Goal: Task Accomplishment & Management: Manage account settings

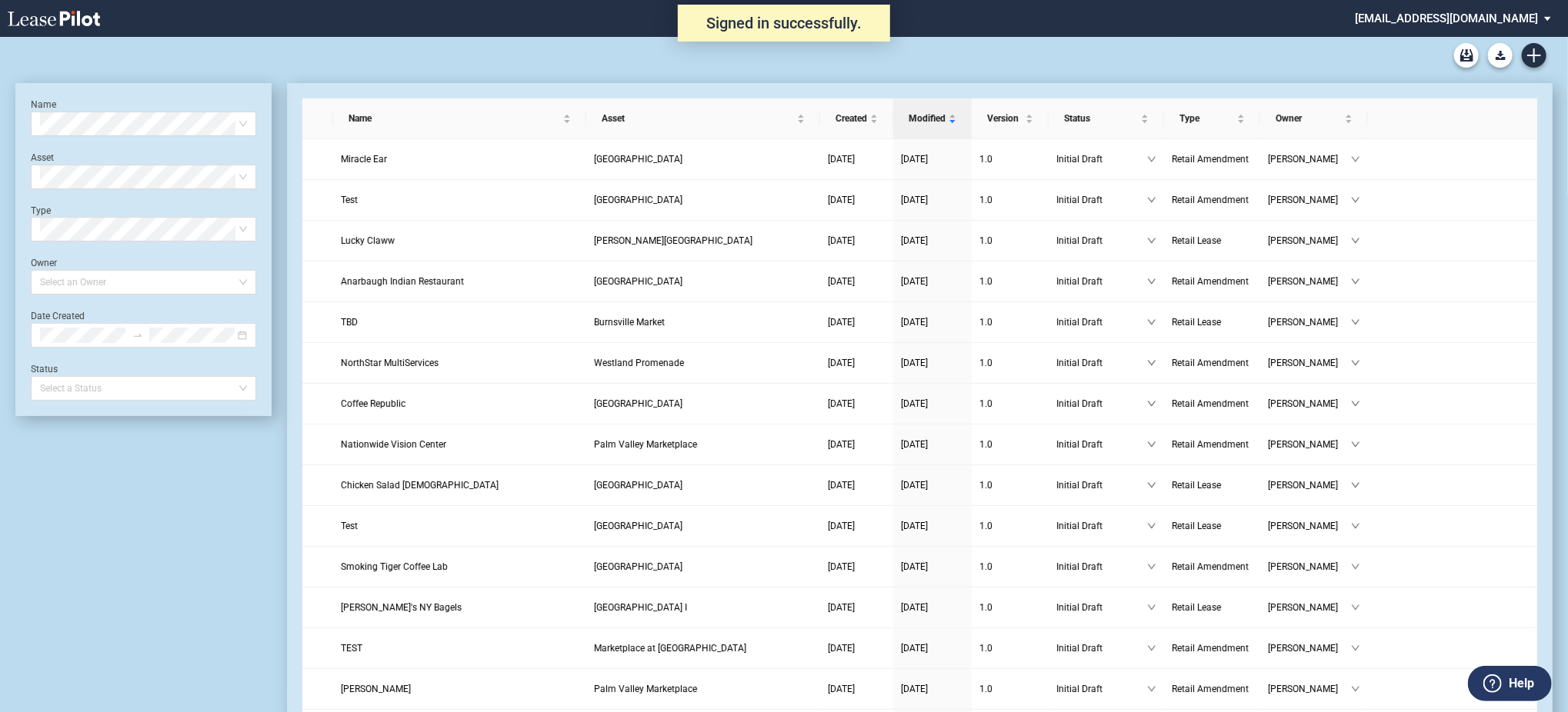
click at [1518, 50] on div "Lease Blank Form - Generic Lease Blank Form - Virginia Lease Blank Form - Calif…" at bounding box center [783, 55] width 1537 height 37
click at [1532, 54] on use "Create new document" at bounding box center [1534, 55] width 14 height 14
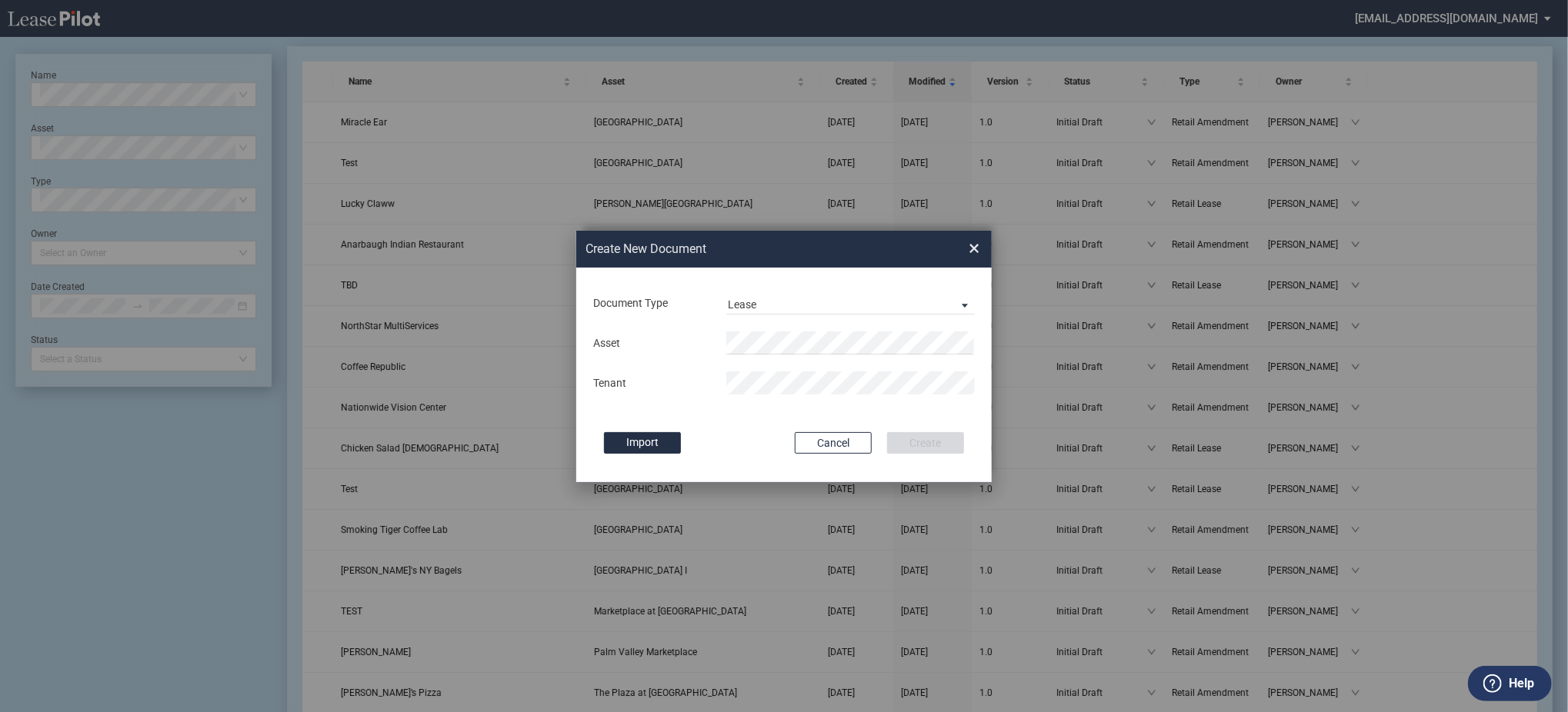
click at [767, 353] on body ".bocls-1{fill:#26354a;fill-rule:evenodd} Loading... × sterling@leasepilot.co Su…" at bounding box center [784, 319] width 1568 height 712
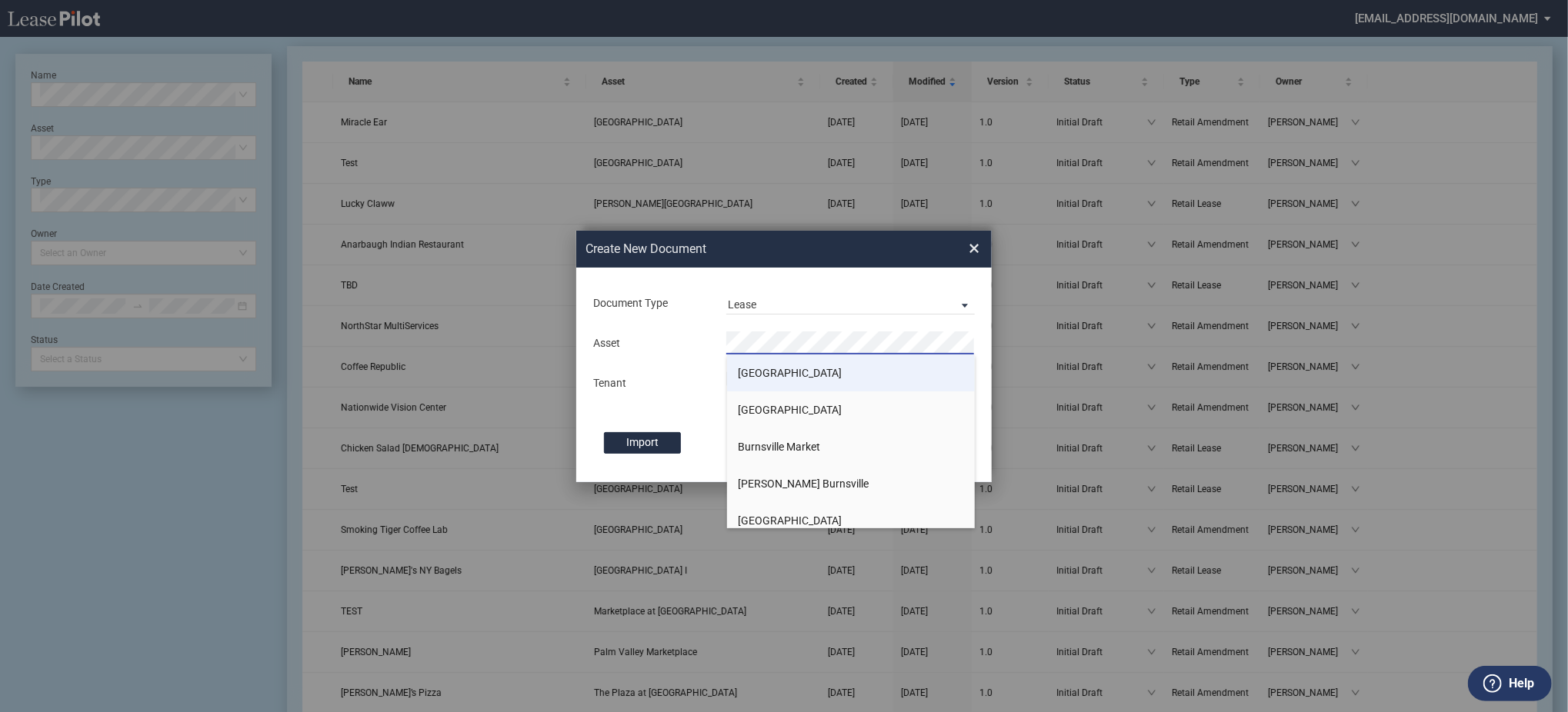
click at [864, 377] on li "Braemar Village Center" at bounding box center [851, 373] width 249 height 37
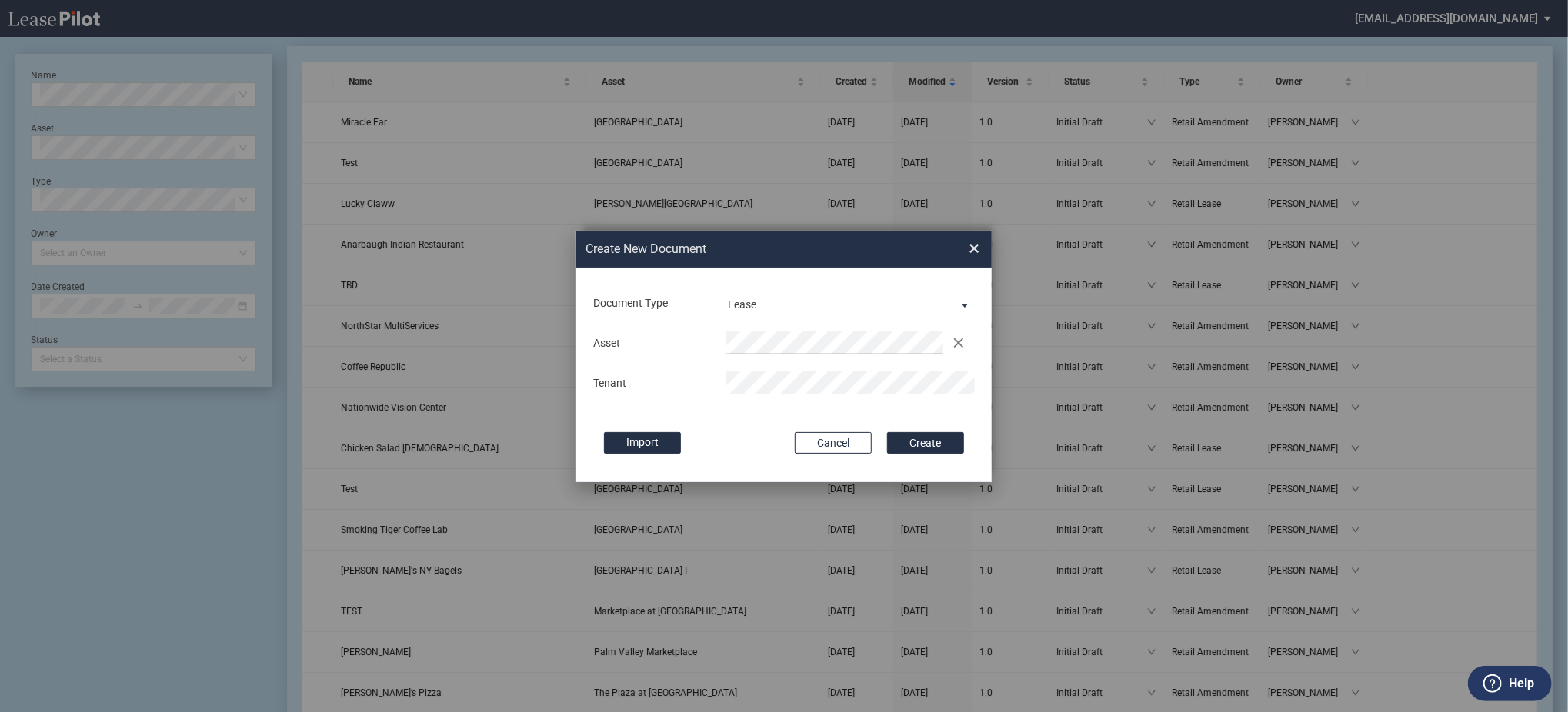
click at [887, 432] on button "Create" at bounding box center [926, 443] width 77 height 22
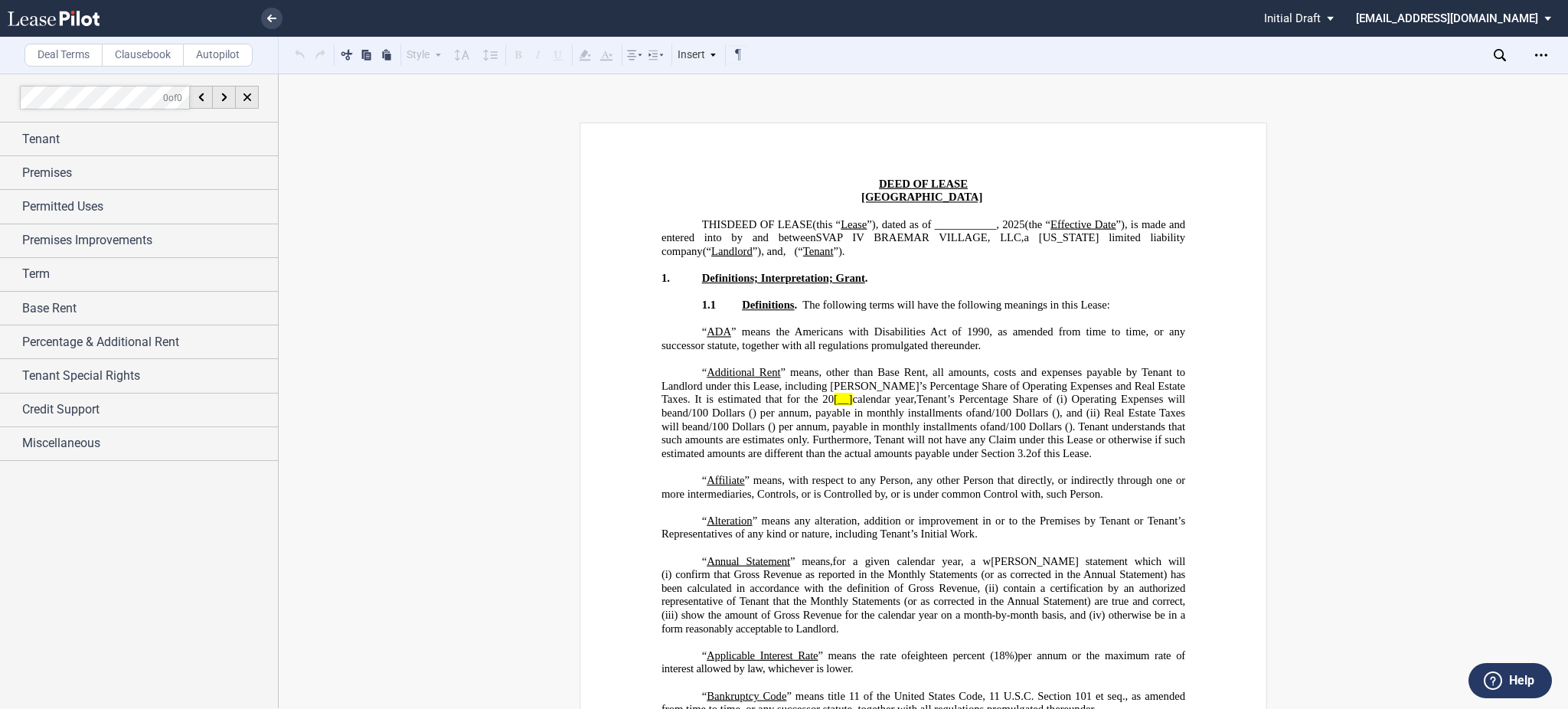
scroll to position [409, 0]
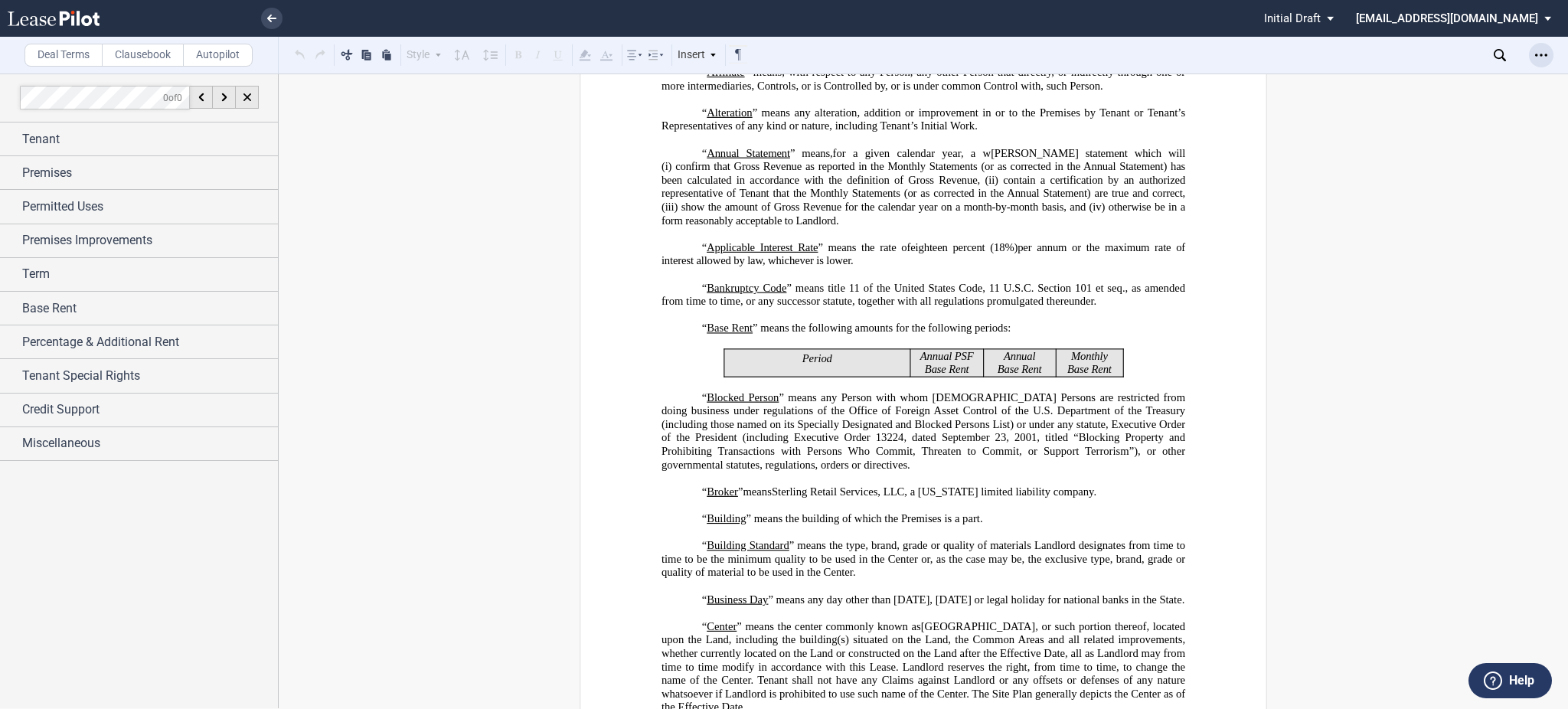
click at [1539, 55] on icon "Open Lease options menu" at bounding box center [1540, 55] width 13 height 13
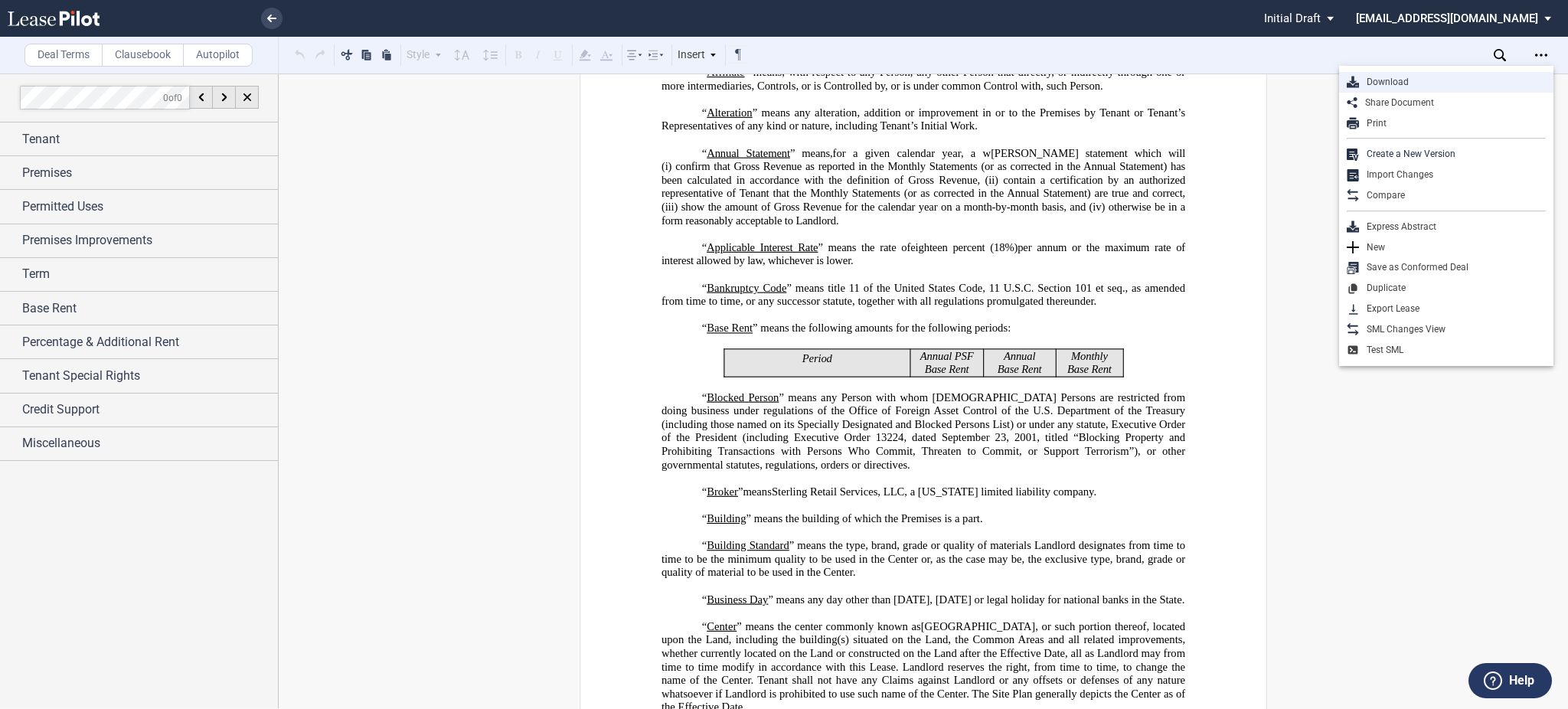
click at [1515, 83] on div "Download" at bounding box center [1452, 83] width 187 height 13
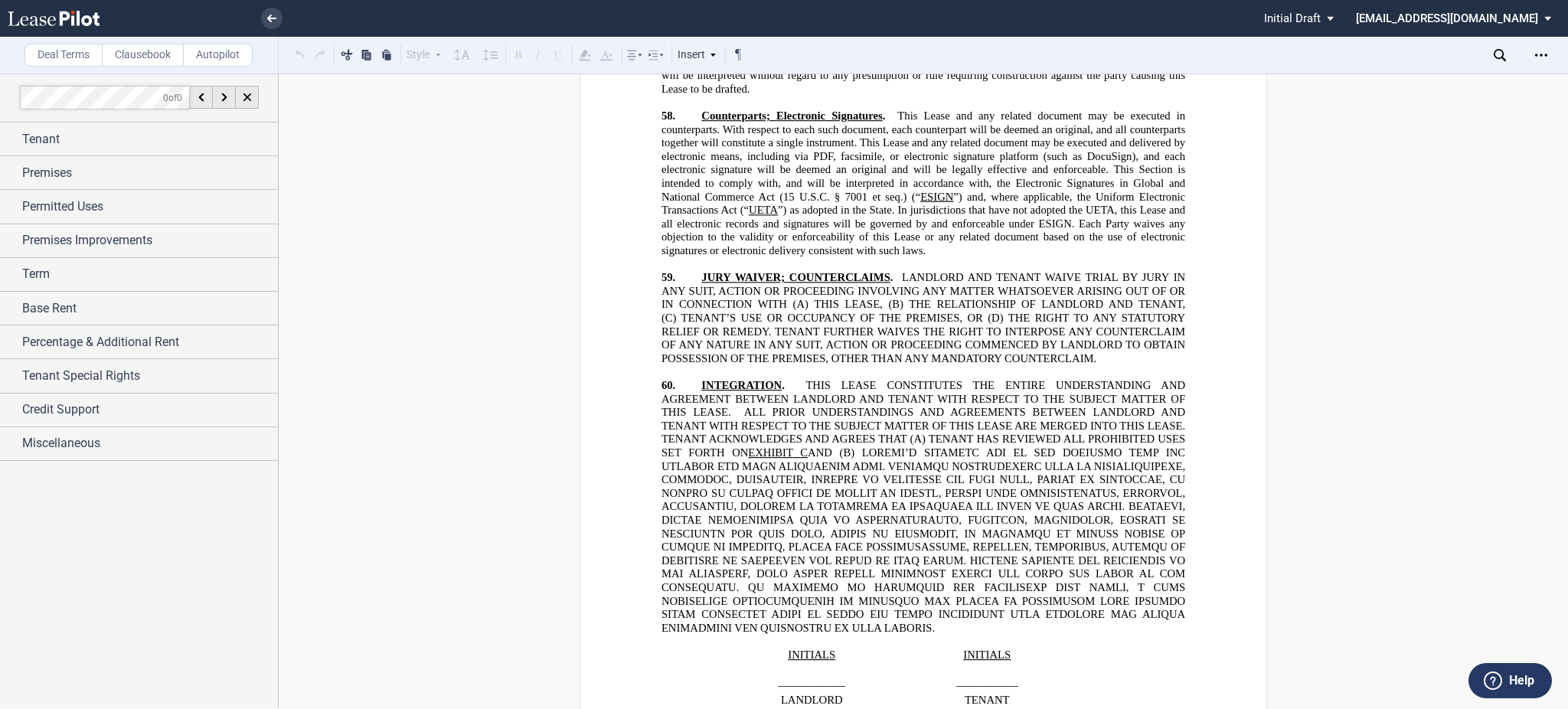
scroll to position [22982, 0]
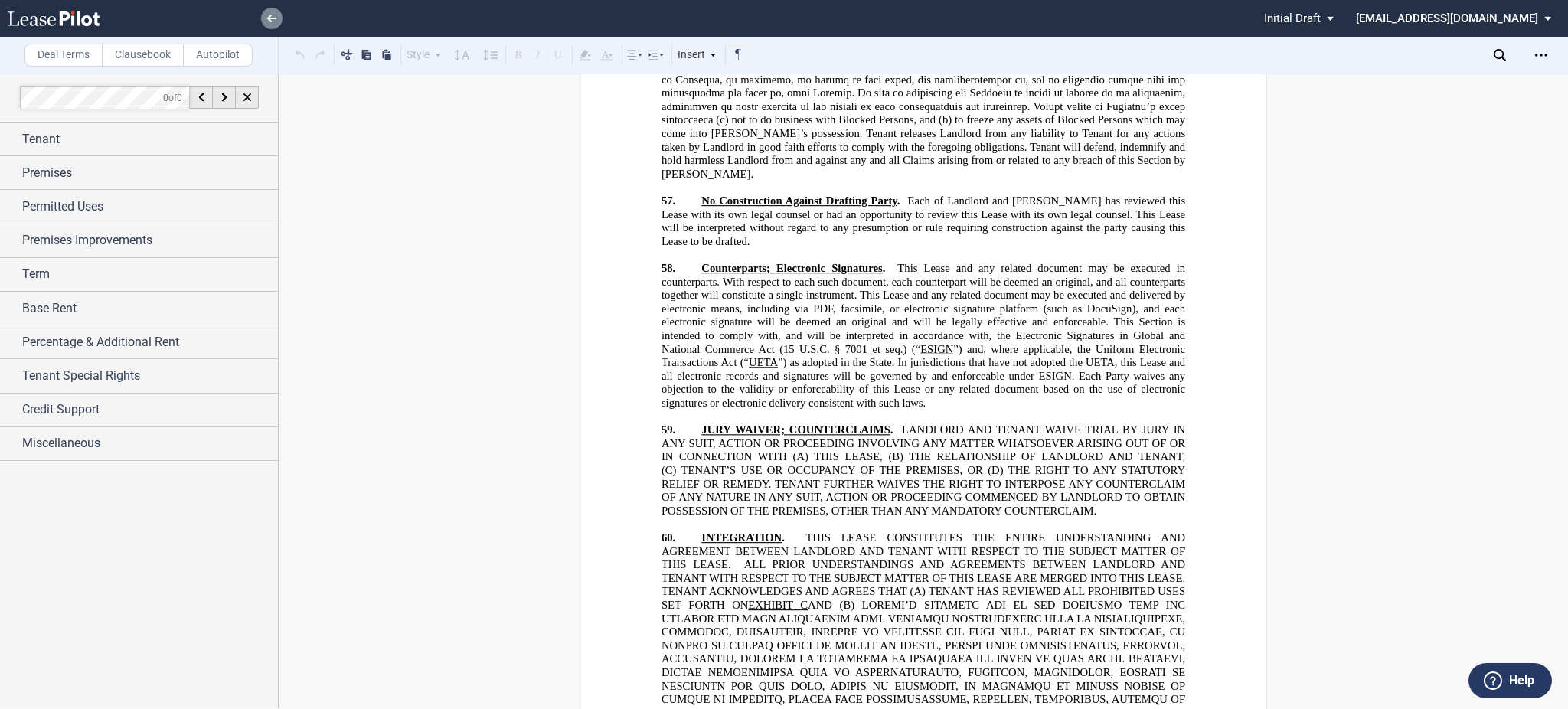
click at [270, 23] on link at bounding box center [272, 18] width 22 height 22
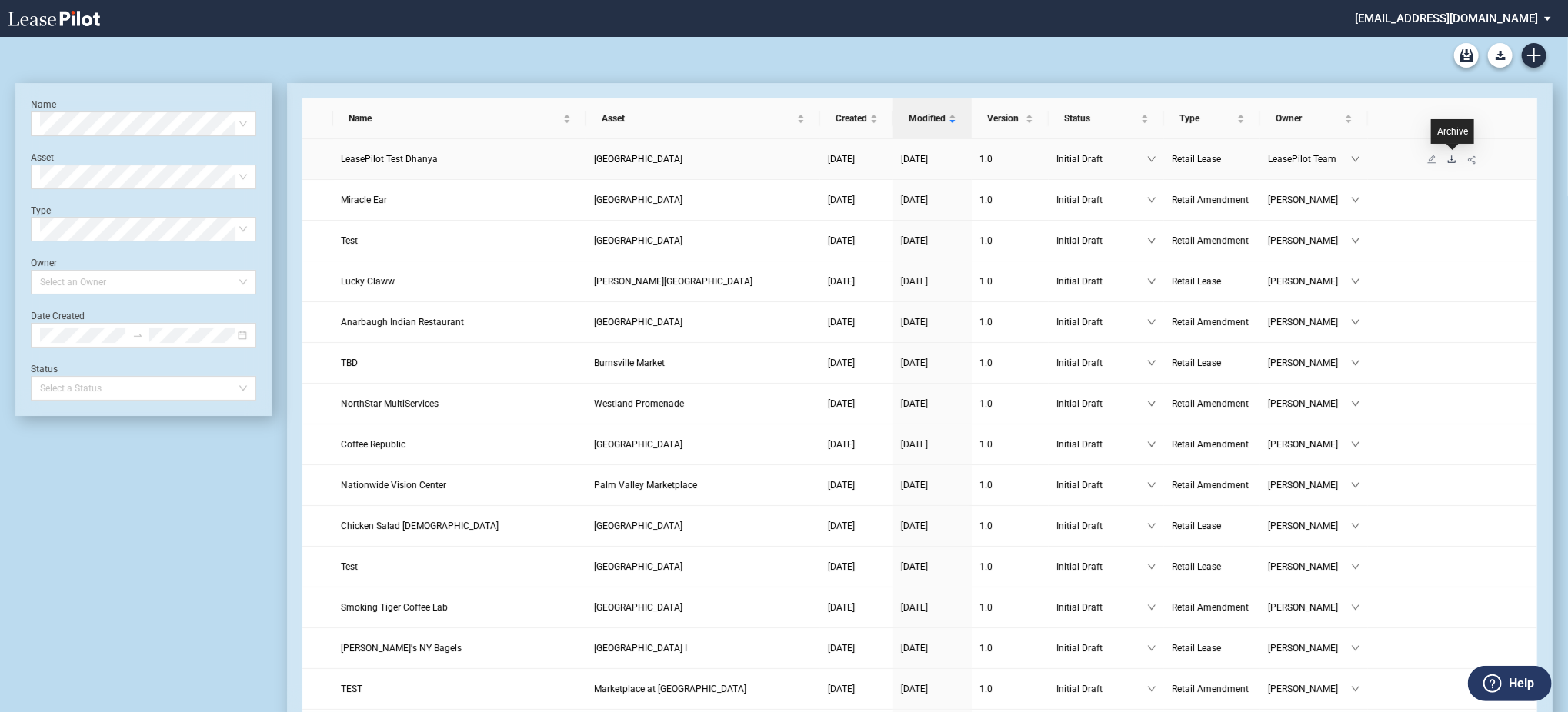
click at [1450, 161] on icon "download" at bounding box center [1452, 159] width 9 height 9
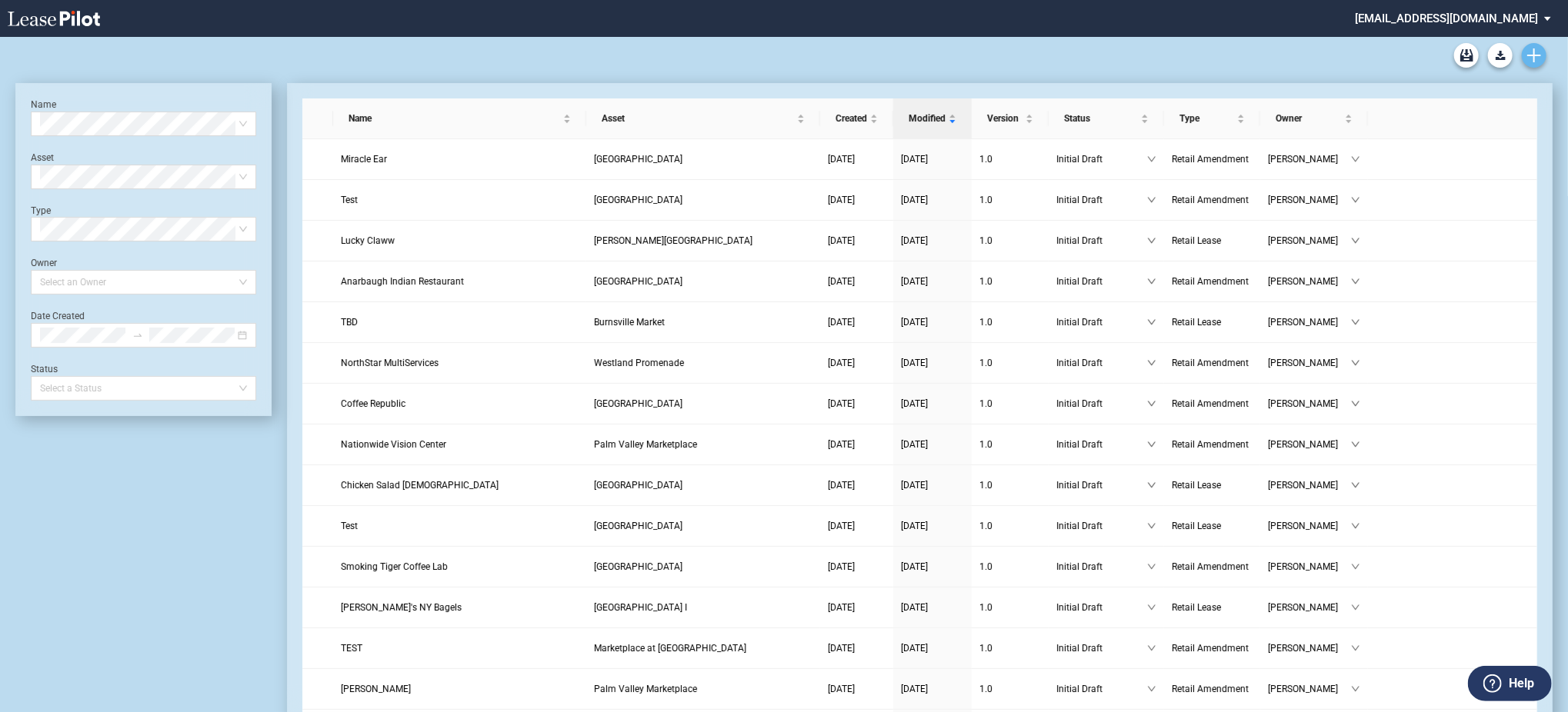
click at [1535, 52] on icon "Create new document" at bounding box center [1534, 55] width 14 height 14
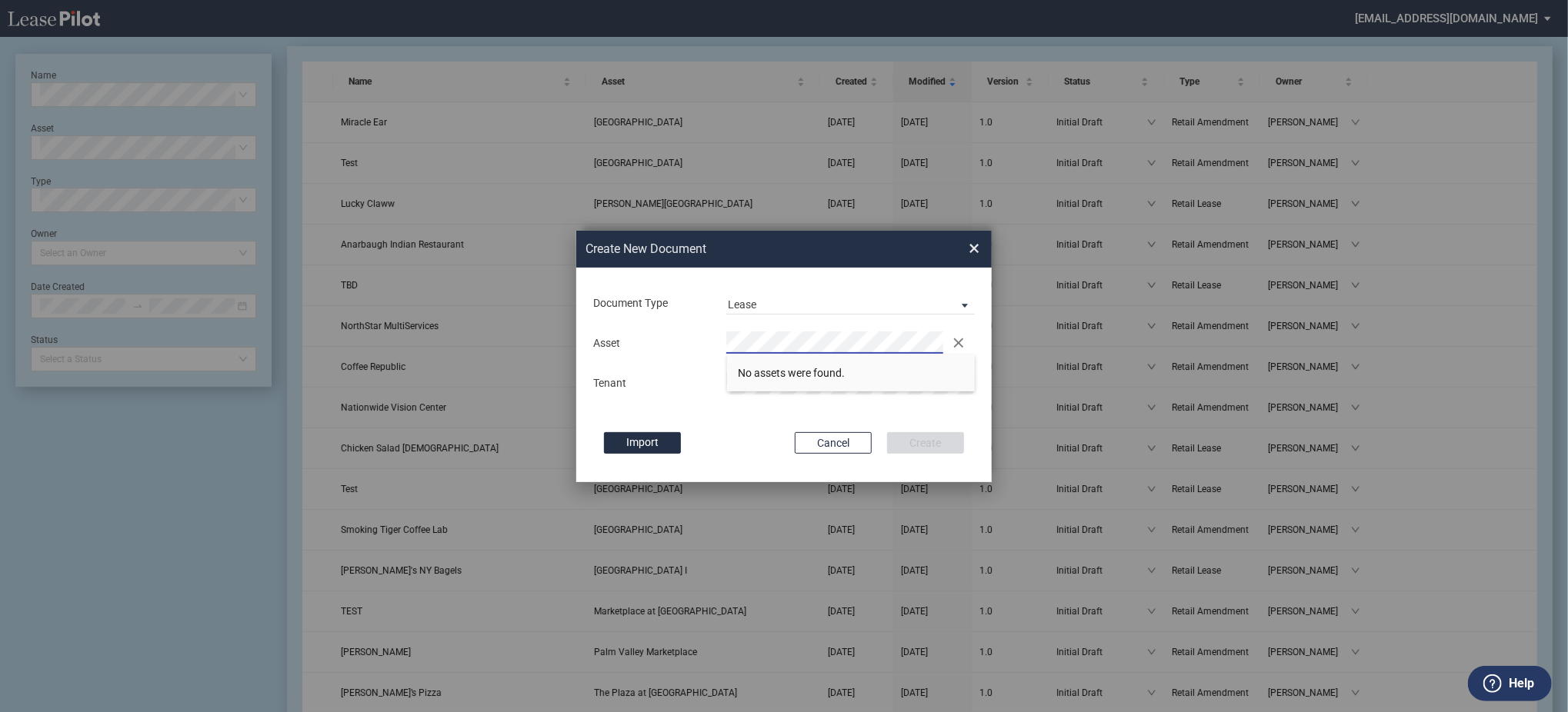
click at [64, 341] on div "Create New Document Create New Conformed Deal × Document Type Lease Lease Amend…" at bounding box center [784, 356] width 1568 height 713
click at [375, 382] on div "Create New Document Create New Conformed Deal × Document Type Lease Lease Amend…" at bounding box center [784, 356] width 1568 height 713
click at [828, 367] on span "State Road Plaza (North)" at bounding box center [822, 373] width 167 height 13
click at [833, 402] on div "Document Type Lease Lease Amendment Deal Type Retail Deal Type Retail Form Reta…" at bounding box center [784, 375] width 415 height 214
click at [887, 432] on button "Create" at bounding box center [926, 443] width 77 height 22
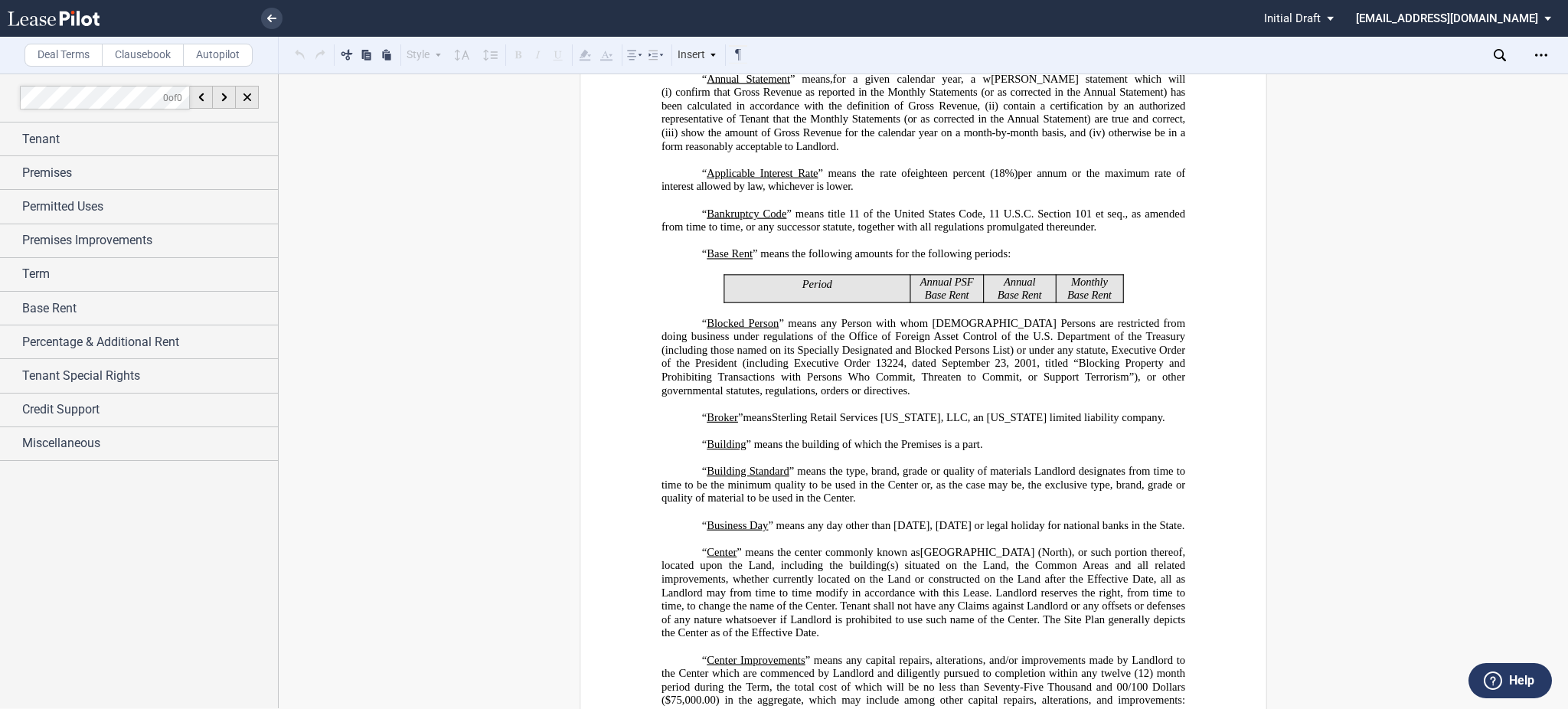
scroll to position [510, 0]
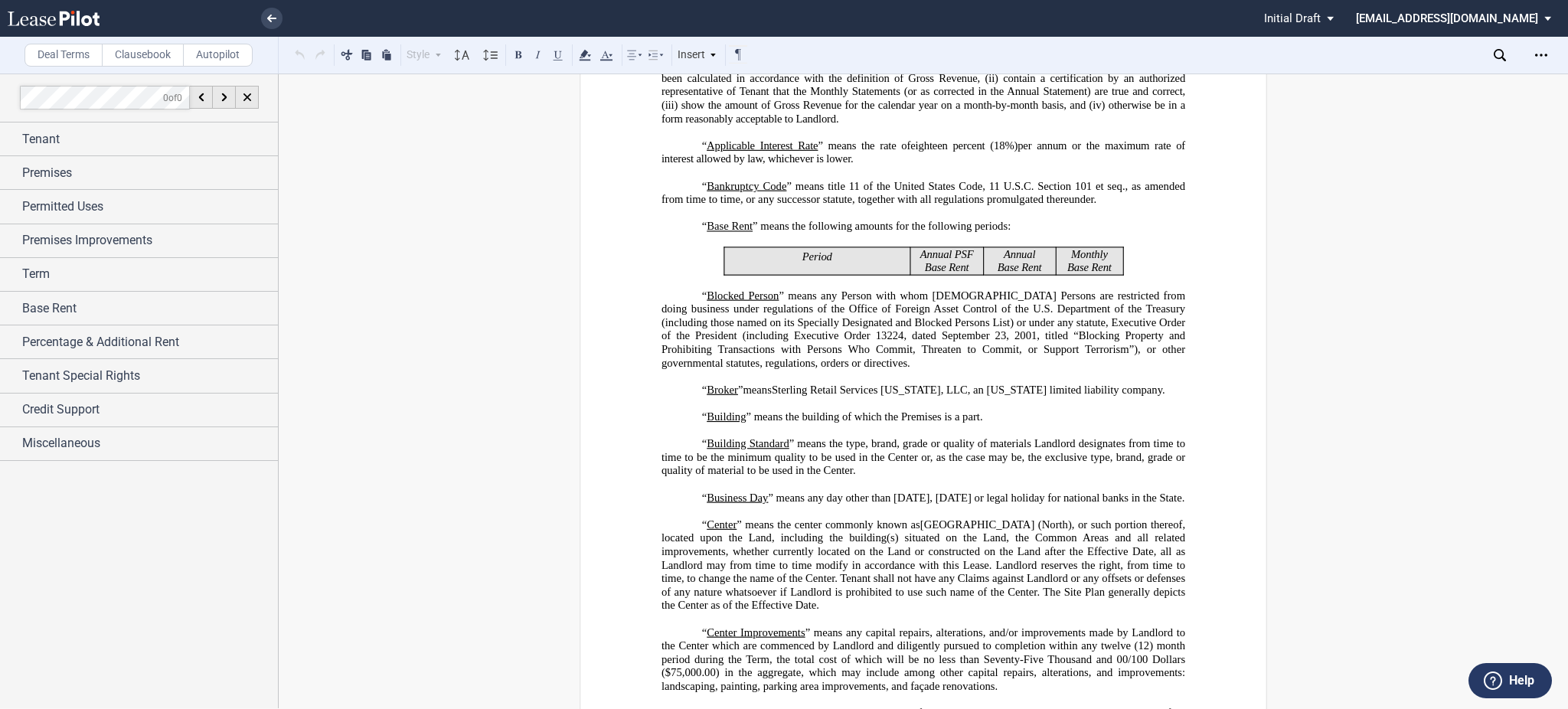
drag, startPoint x: 1181, startPoint y: 380, endPoint x: 352, endPoint y: 412, distance: 829.6
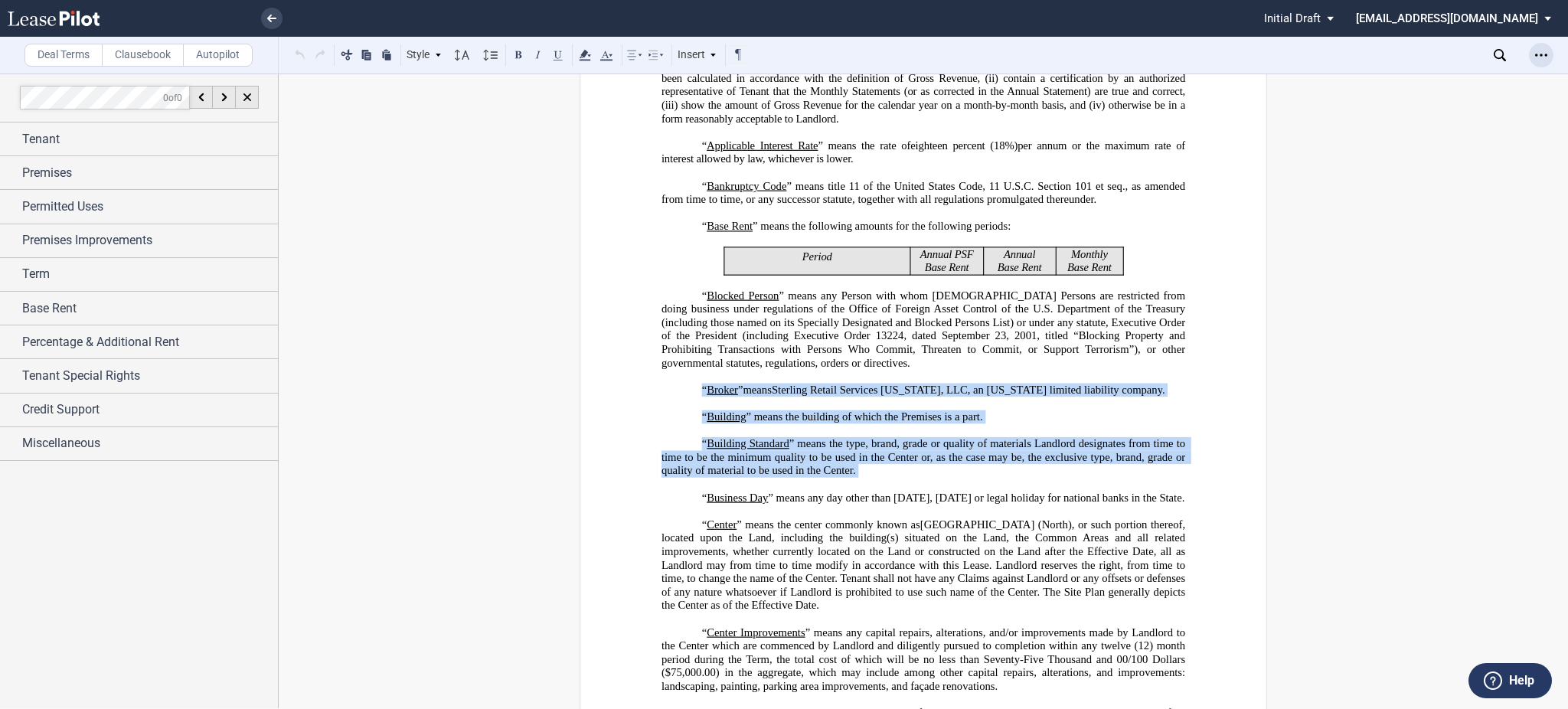
click at [1547, 57] on div "Open Lease options menu" at bounding box center [1540, 54] width 24 height 24
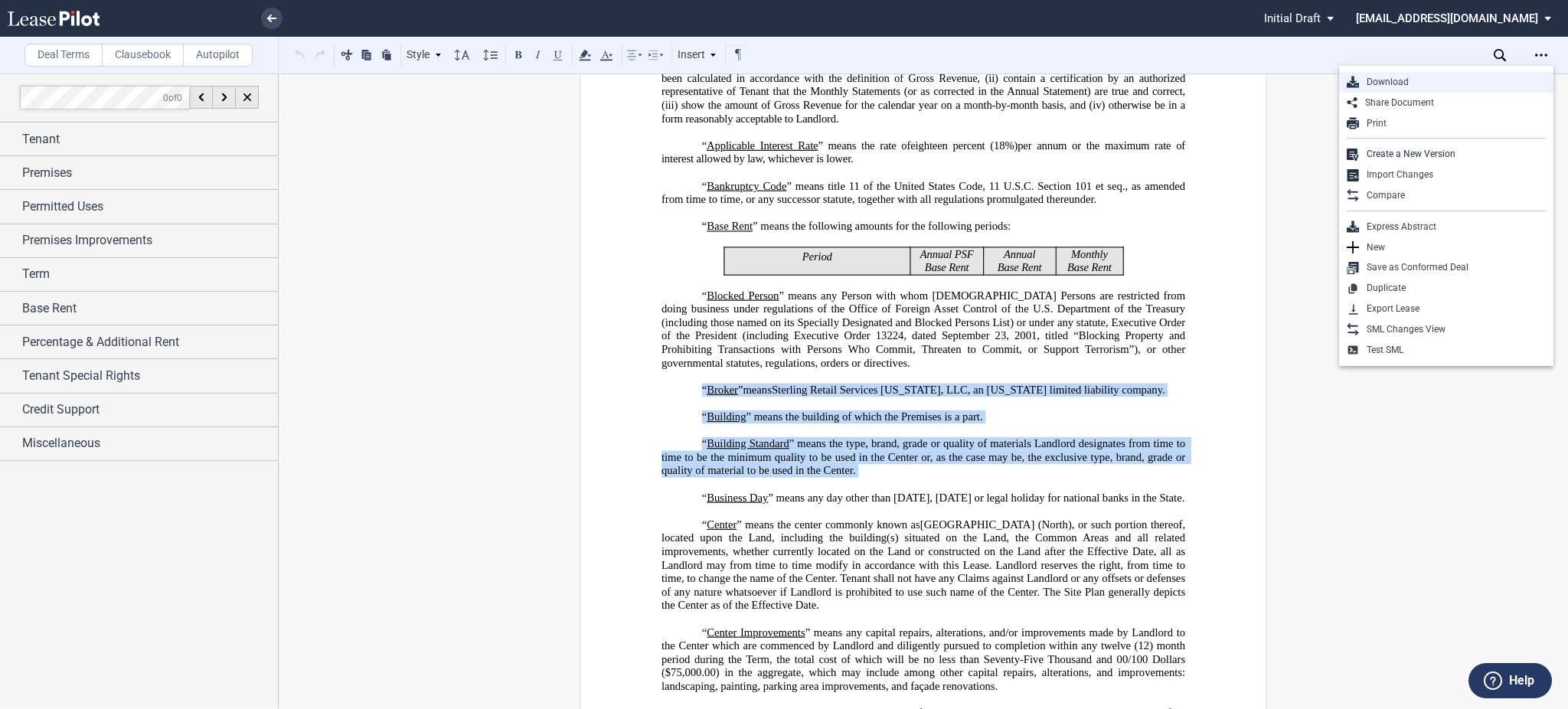
click at [1538, 73] on div "Download" at bounding box center [1445, 82] width 214 height 21
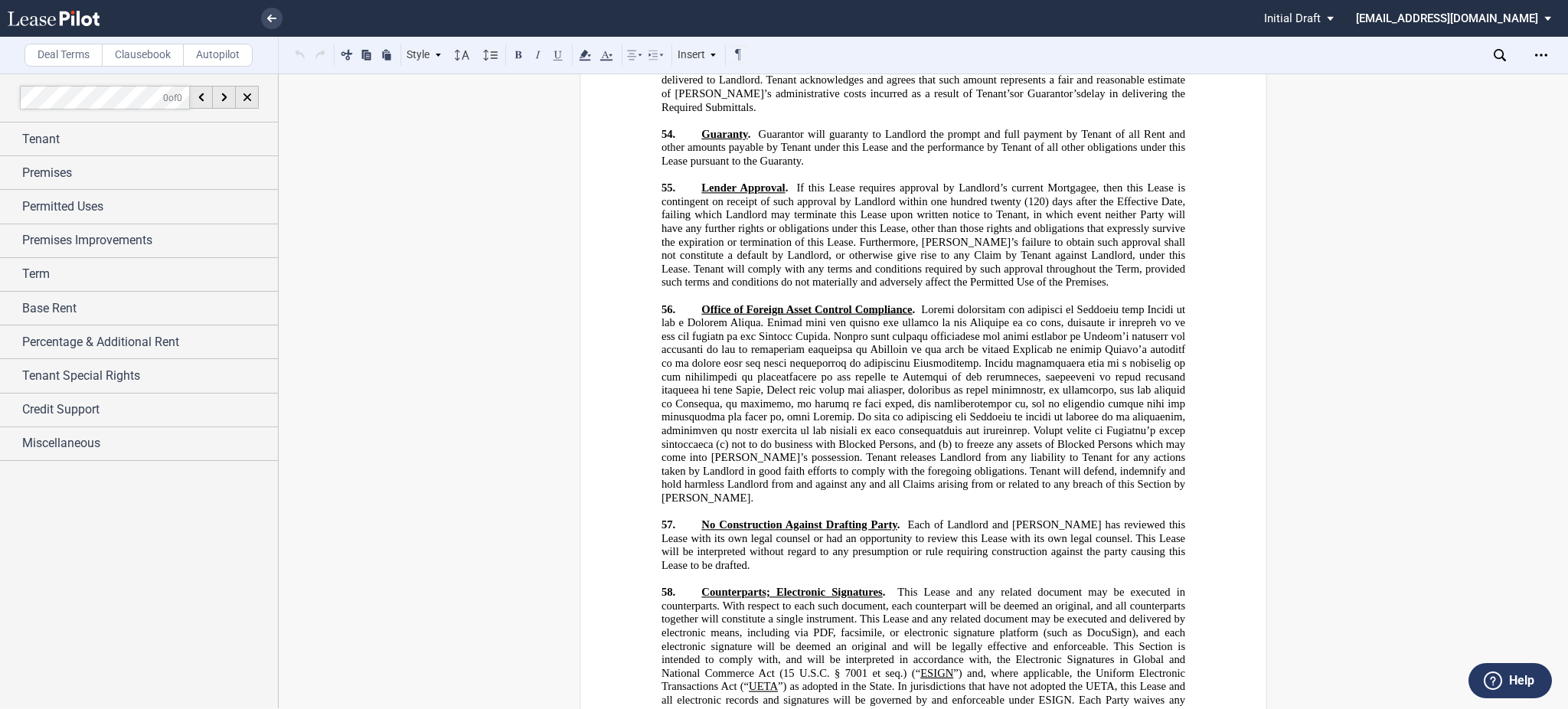
scroll to position [23492, 0]
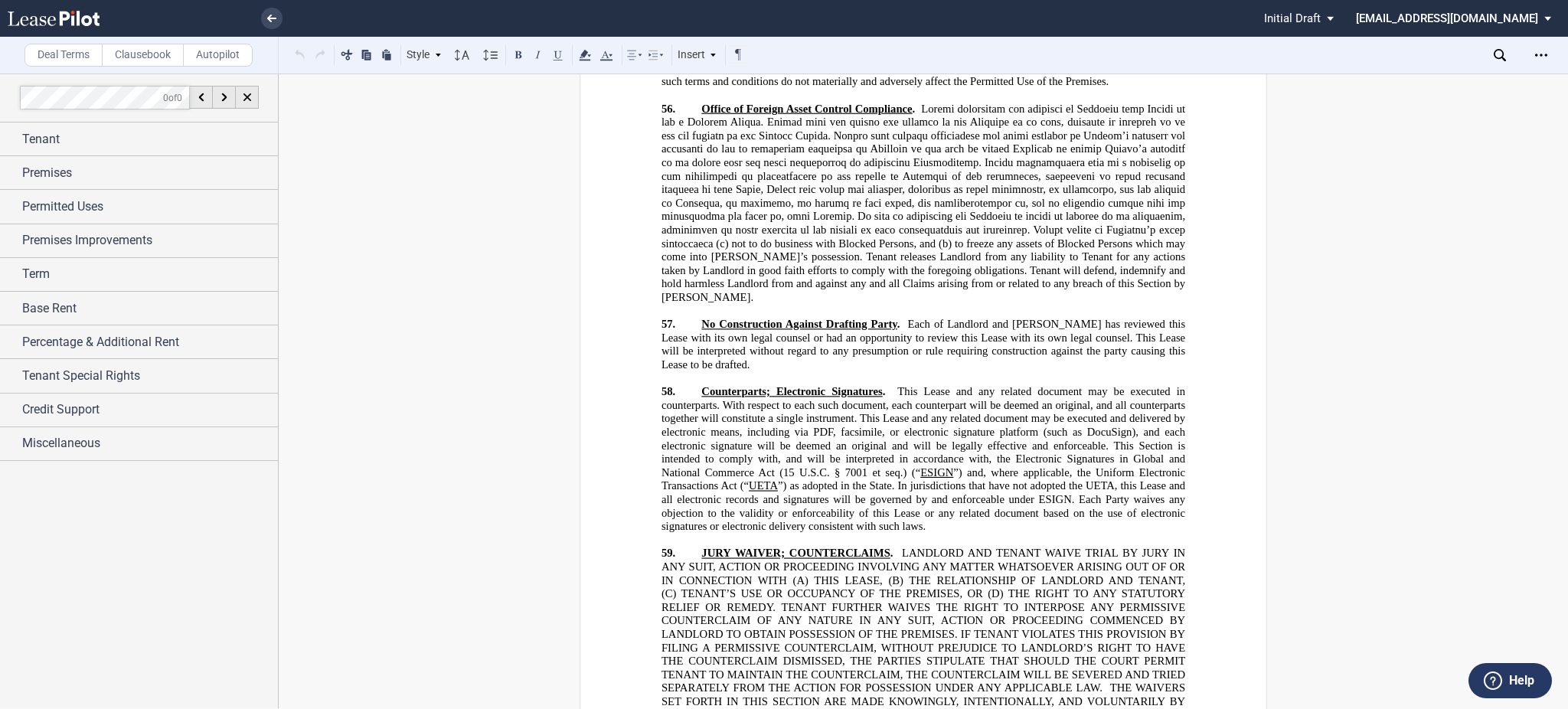
click at [1503, 54] on use at bounding box center [1500, 55] width 13 height 13
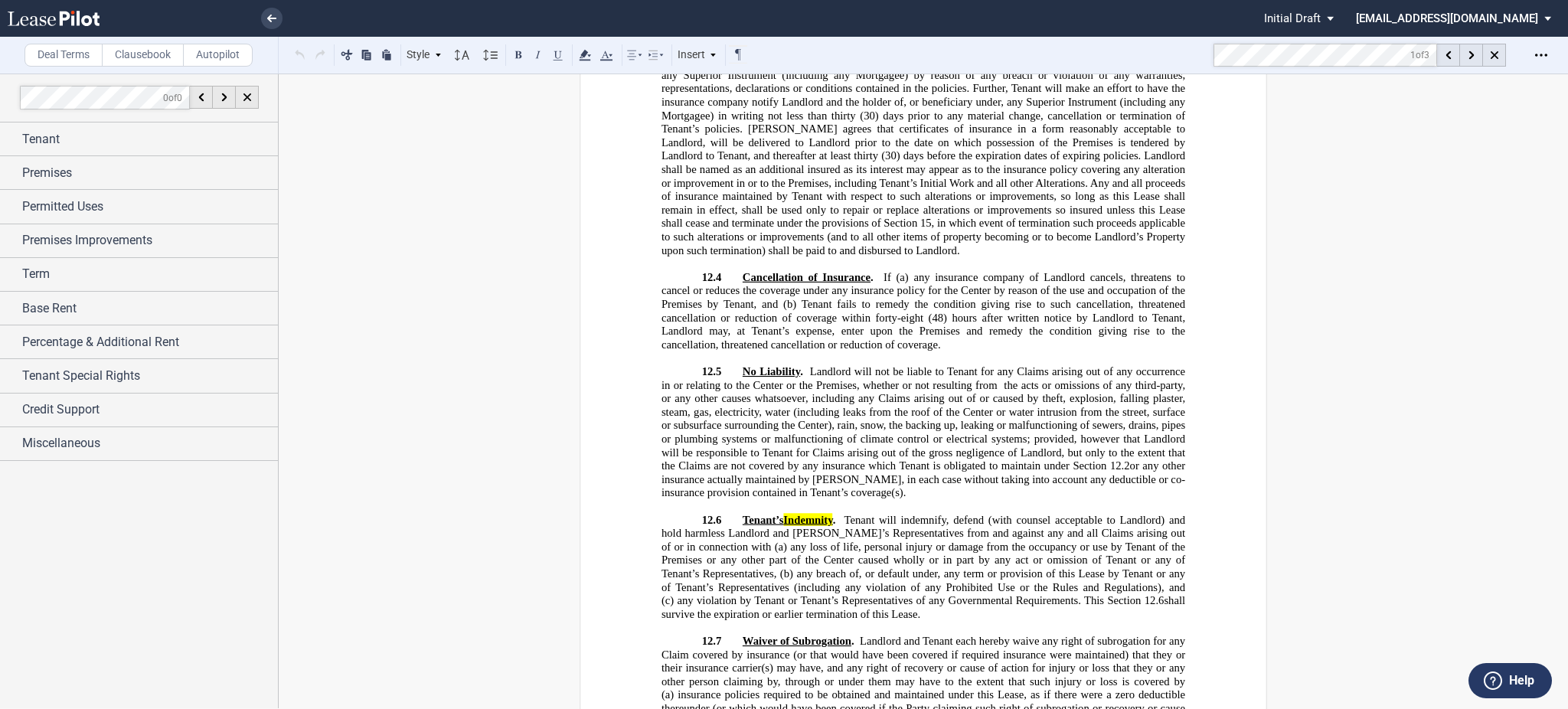
scroll to position [11468, 0]
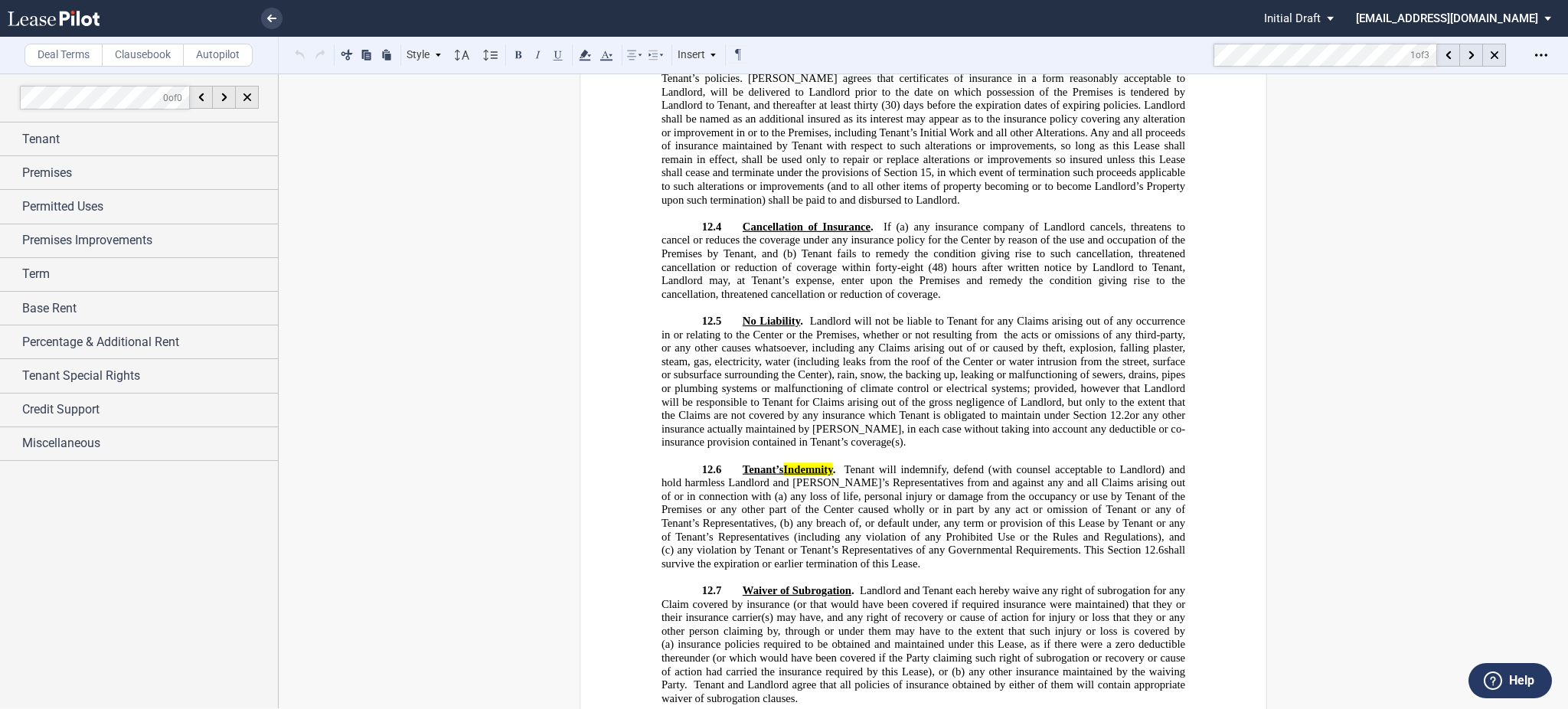
click at [1470, 67] on div "1 of 3 Download Share Document Print Create a New Version Import Changes Compar…" at bounding box center [1390, 54] width 354 height 24
click at [1470, 55] on icon at bounding box center [1471, 55] width 5 height 8
click at [1470, 59] on div at bounding box center [1471, 55] width 23 height 23
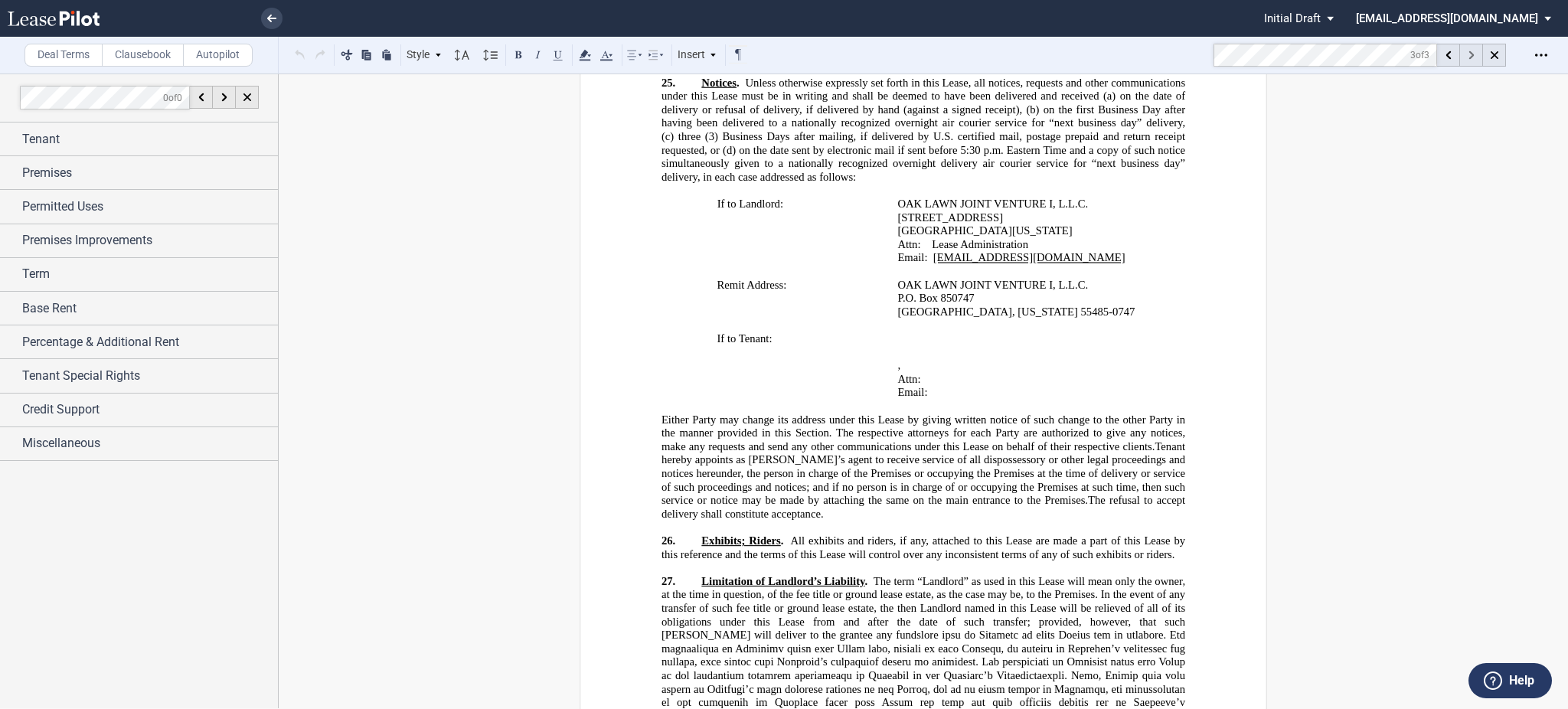
scroll to position [21640, 0]
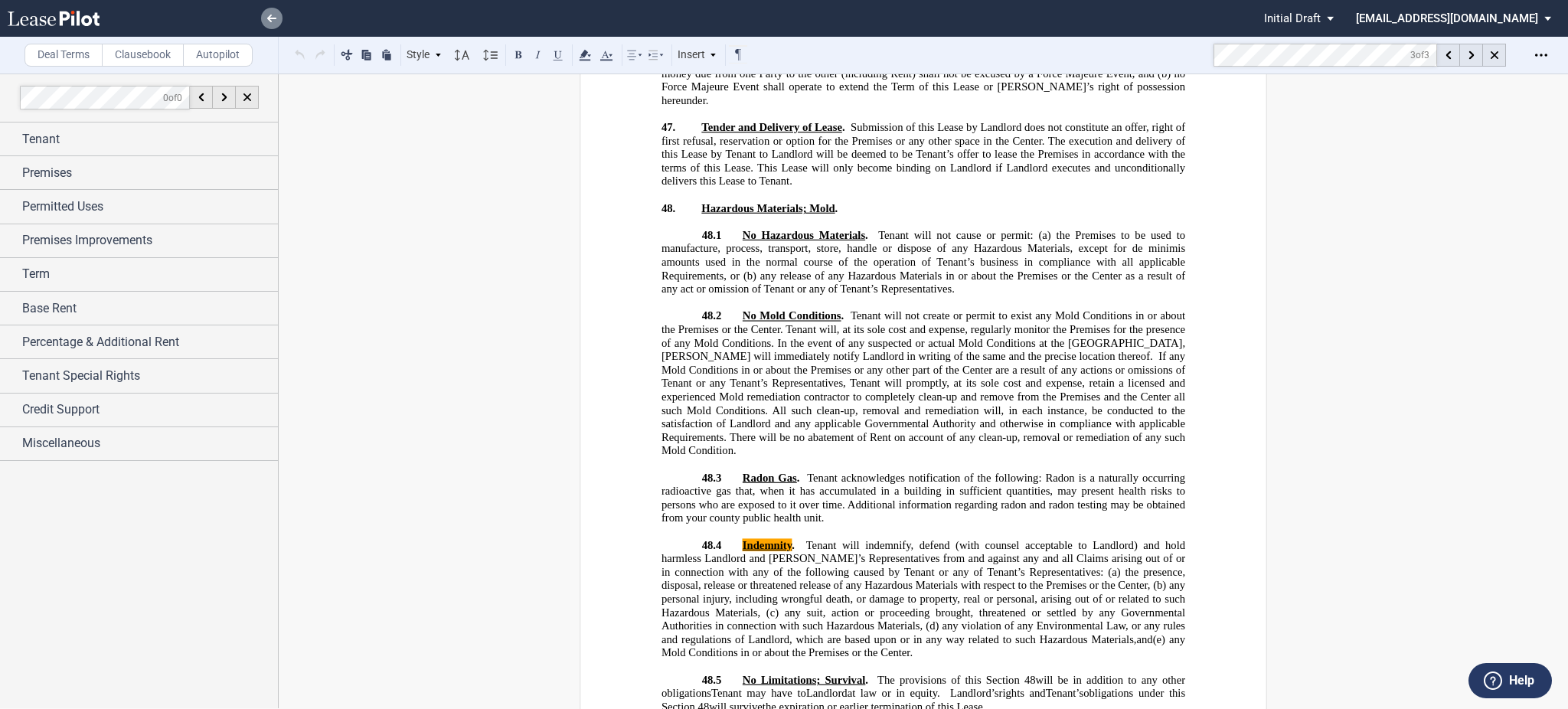
click at [268, 16] on icon at bounding box center [272, 18] width 9 height 8
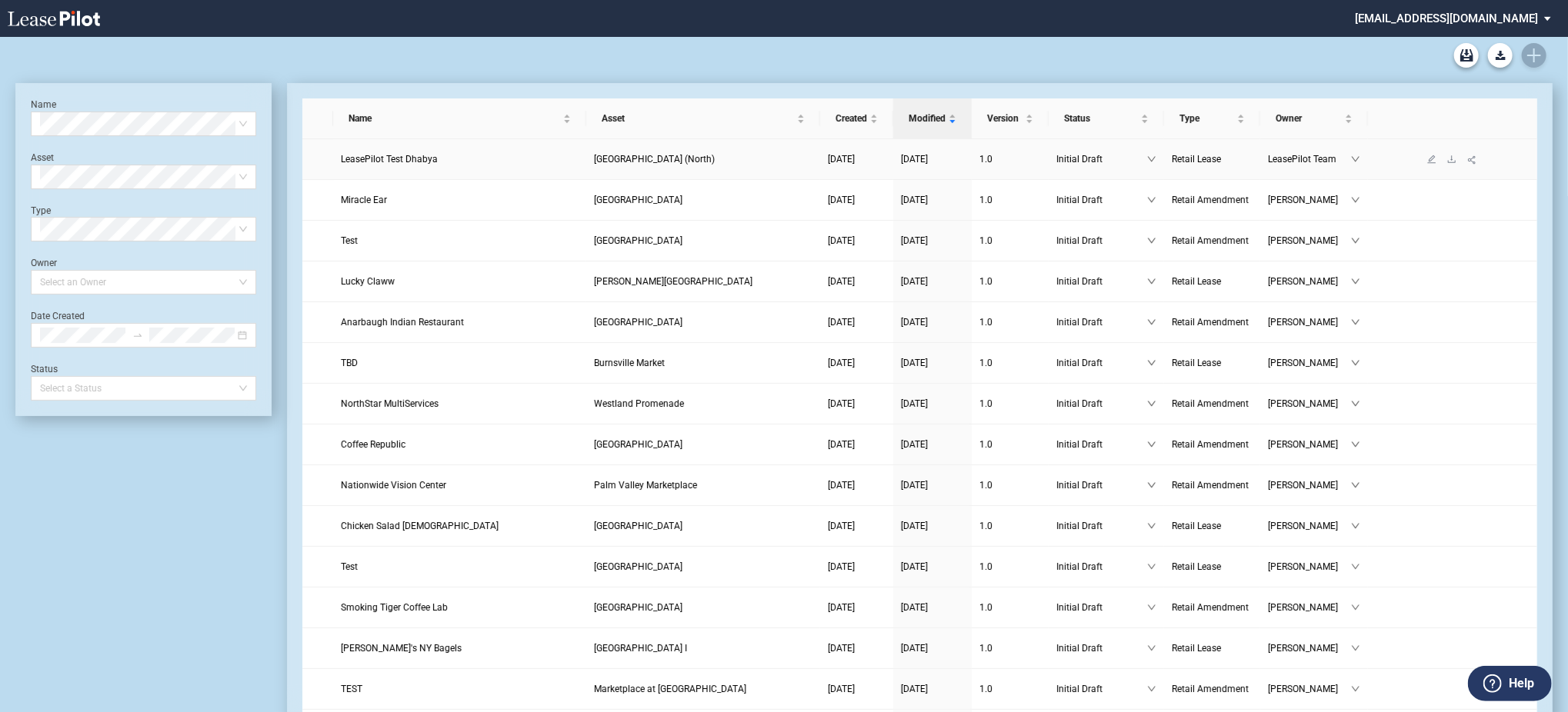
click at [1452, 154] on link at bounding box center [1452, 159] width 20 height 11
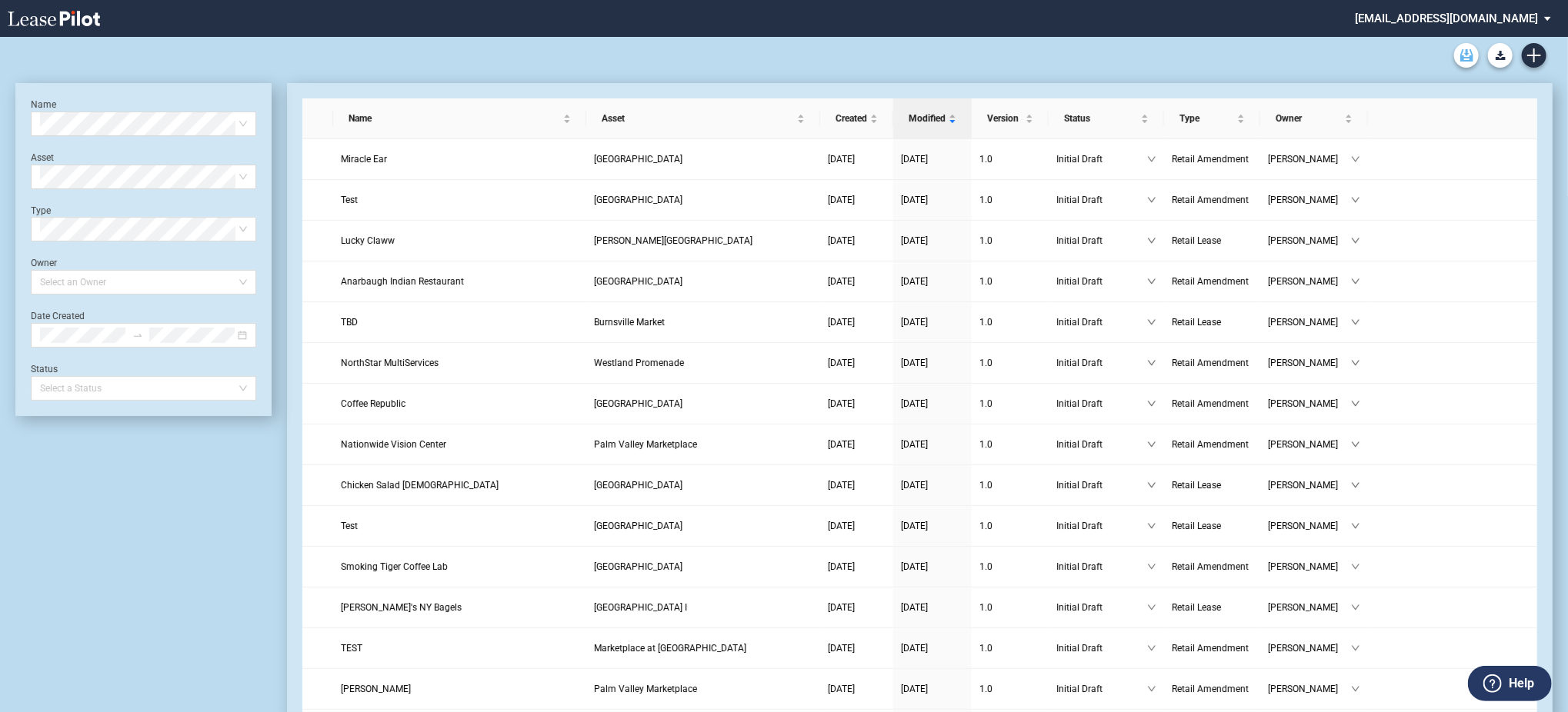
click at [1468, 62] on link "Archive" at bounding box center [1466, 54] width 24 height 24
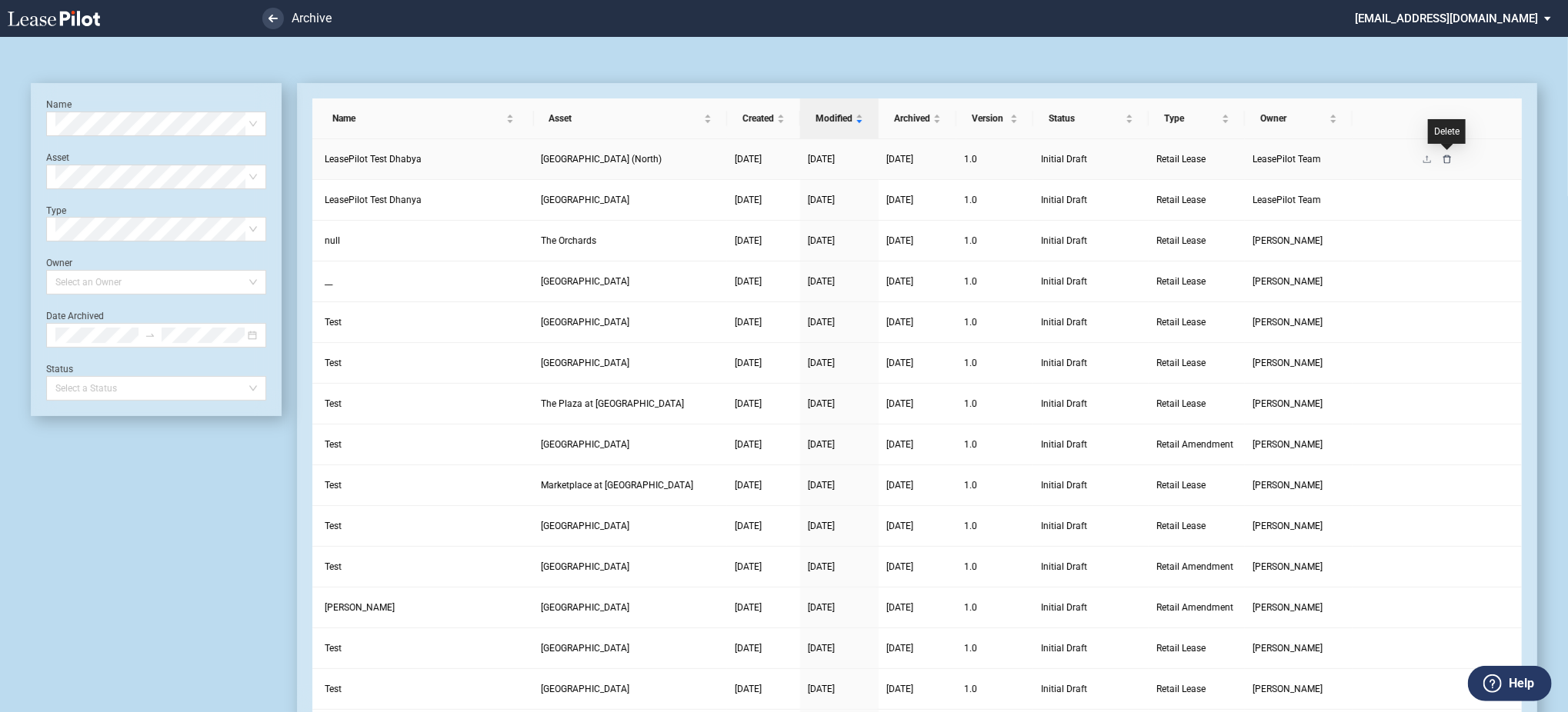
click at [1447, 158] on icon "delete" at bounding box center [1447, 159] width 9 height 9
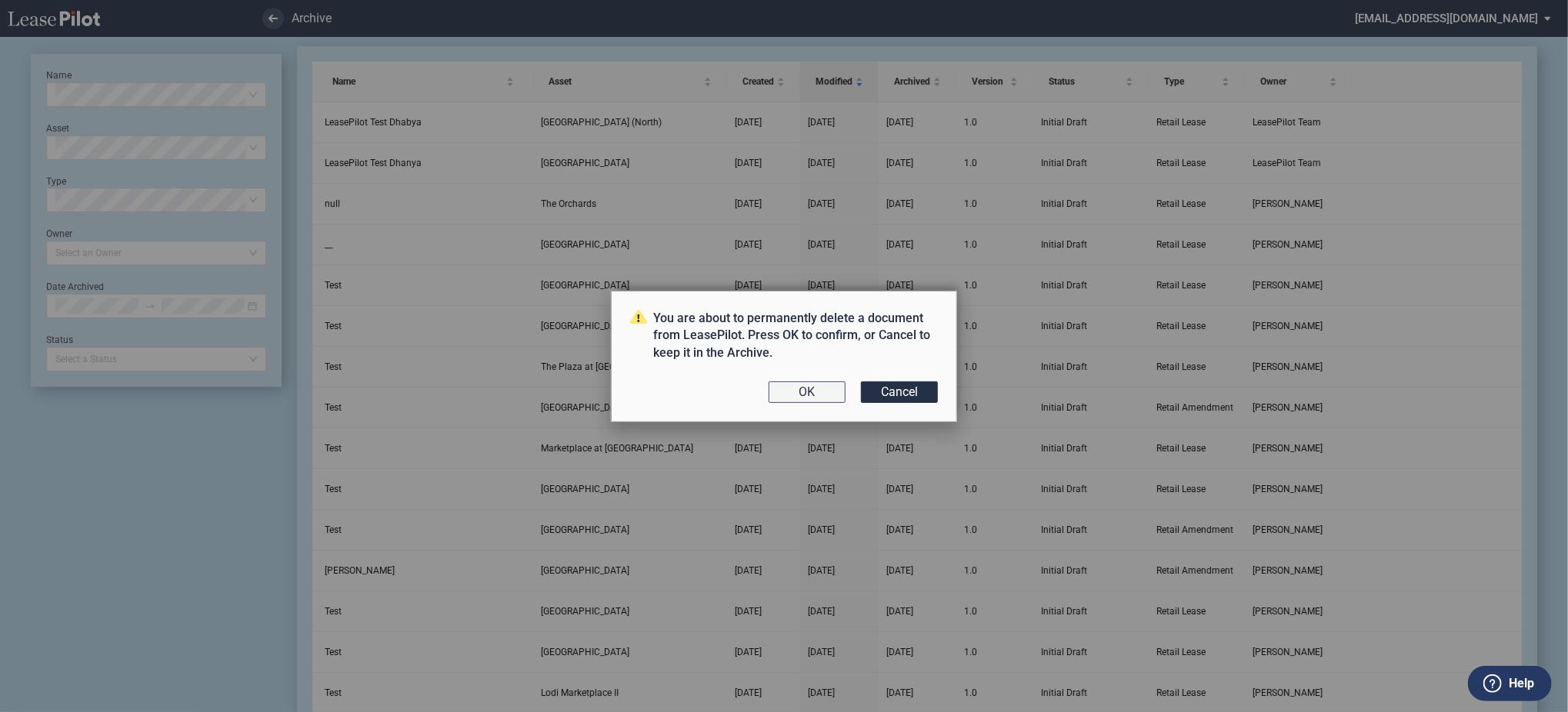
click at [804, 392] on button "OK" at bounding box center [807, 393] width 77 height 22
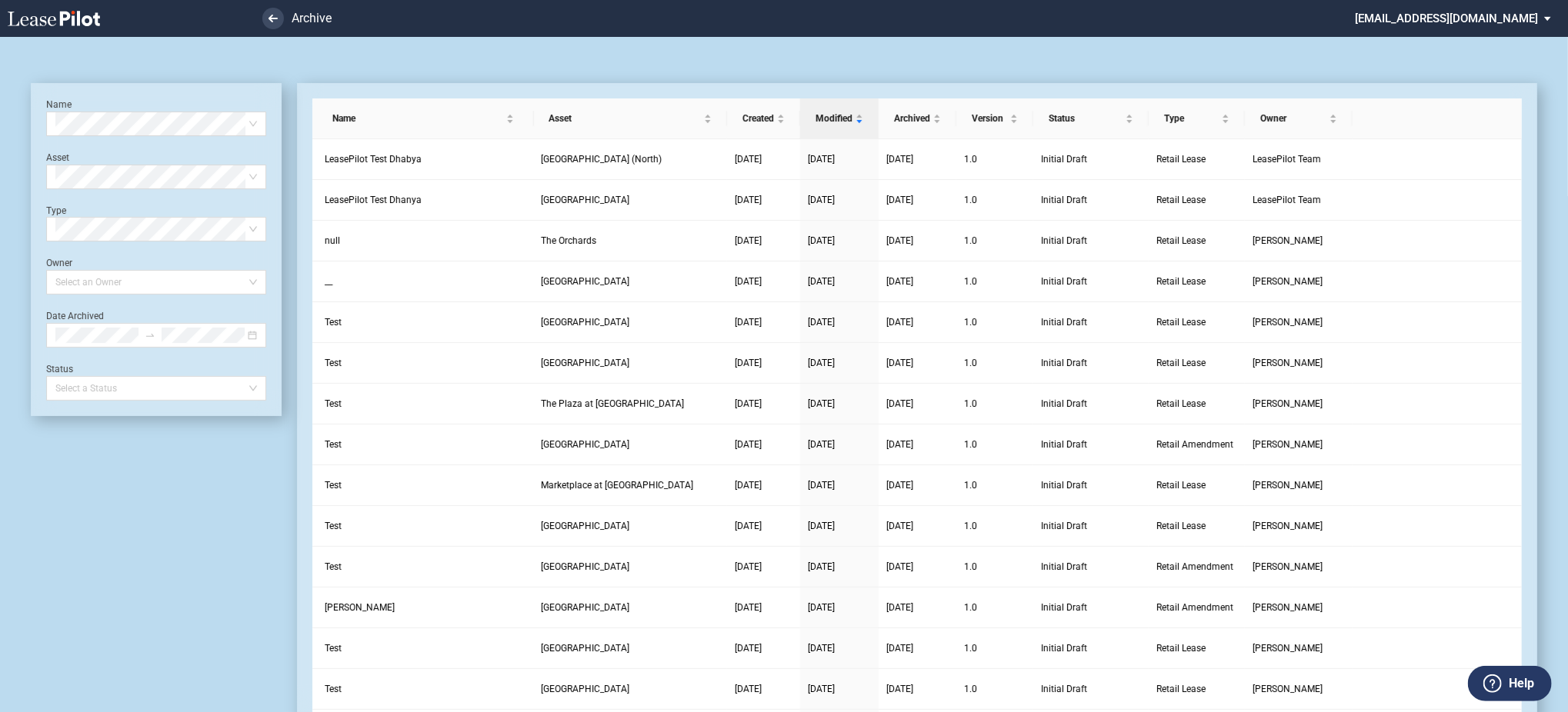
scroll to position [37, 0]
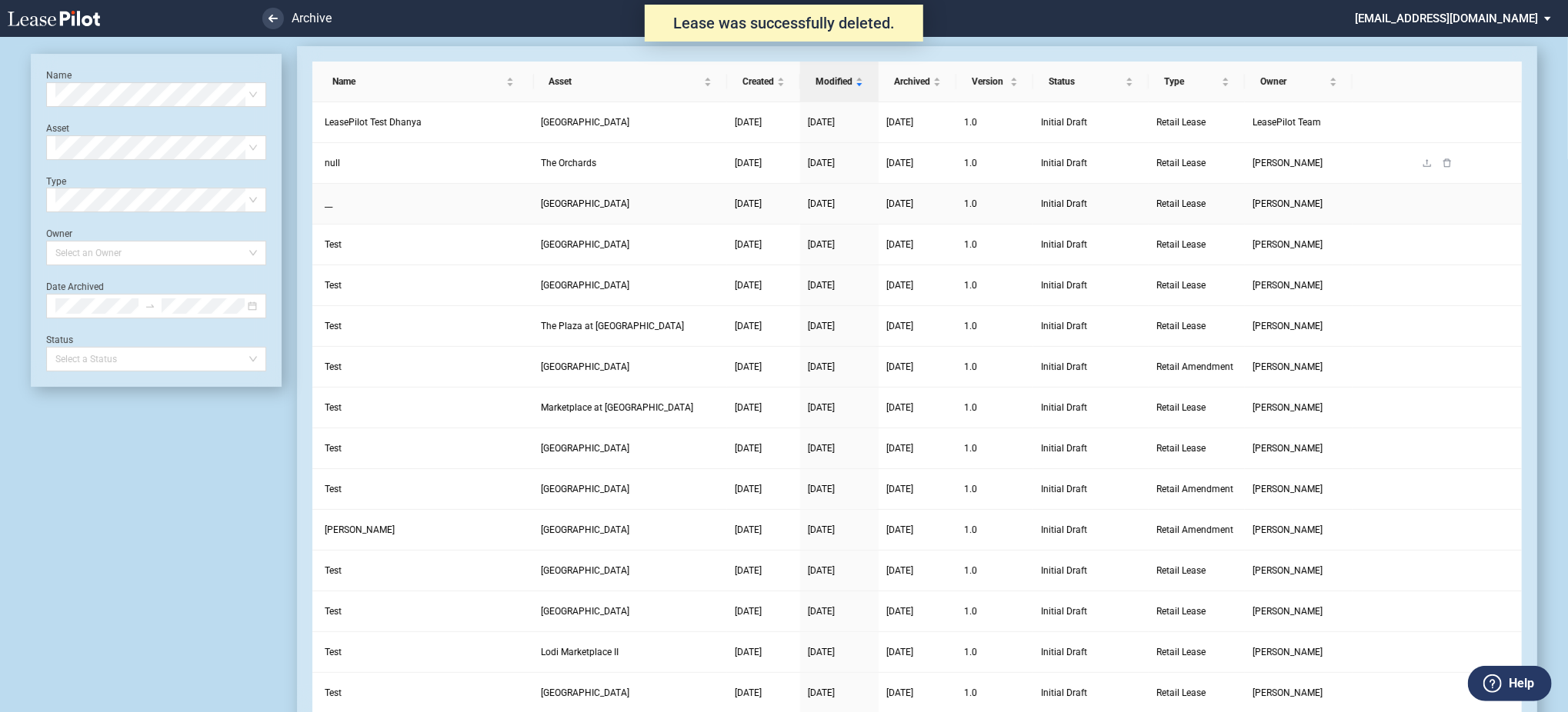
scroll to position [37, 0]
click at [1449, 122] on icon "delete" at bounding box center [1447, 122] width 8 height 8
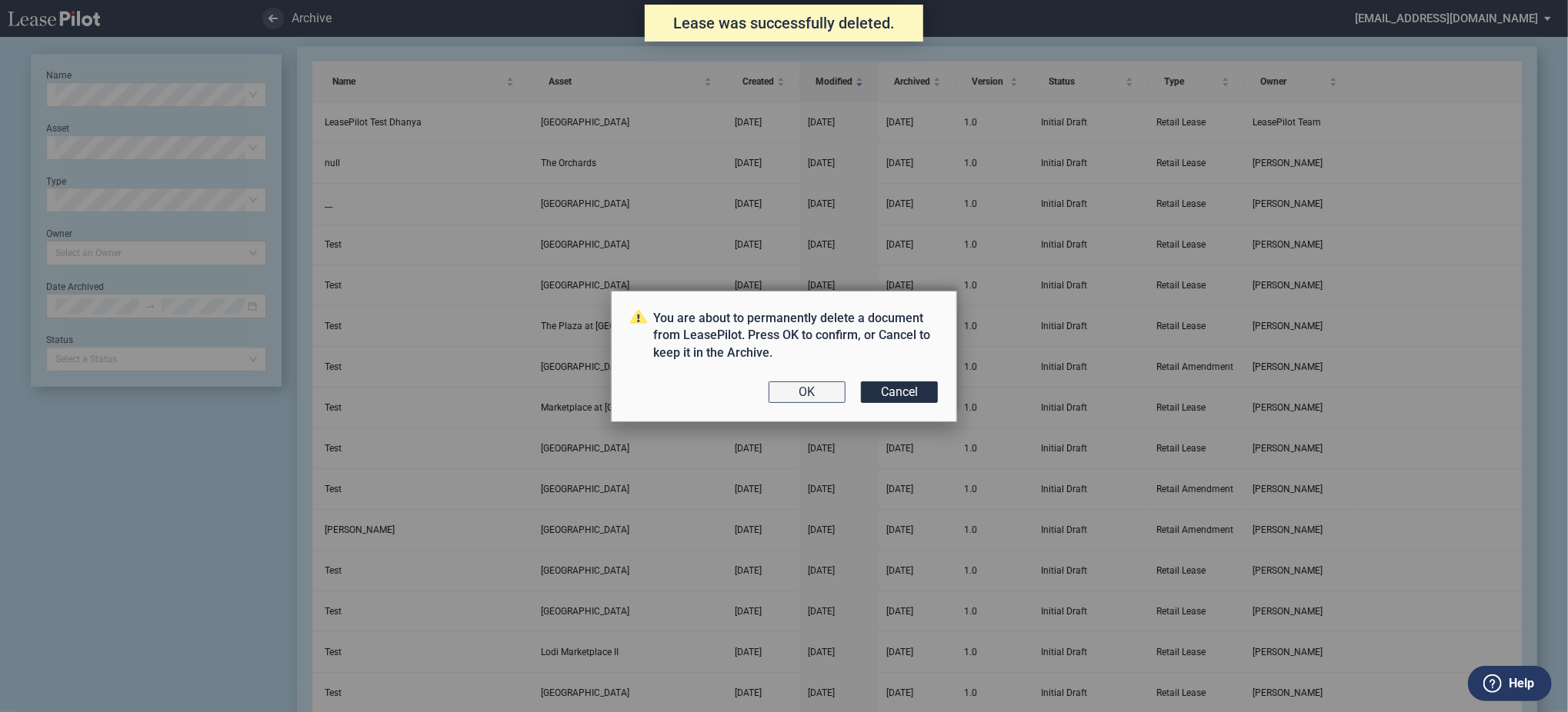
click at [779, 387] on button "OK" at bounding box center [807, 393] width 77 height 22
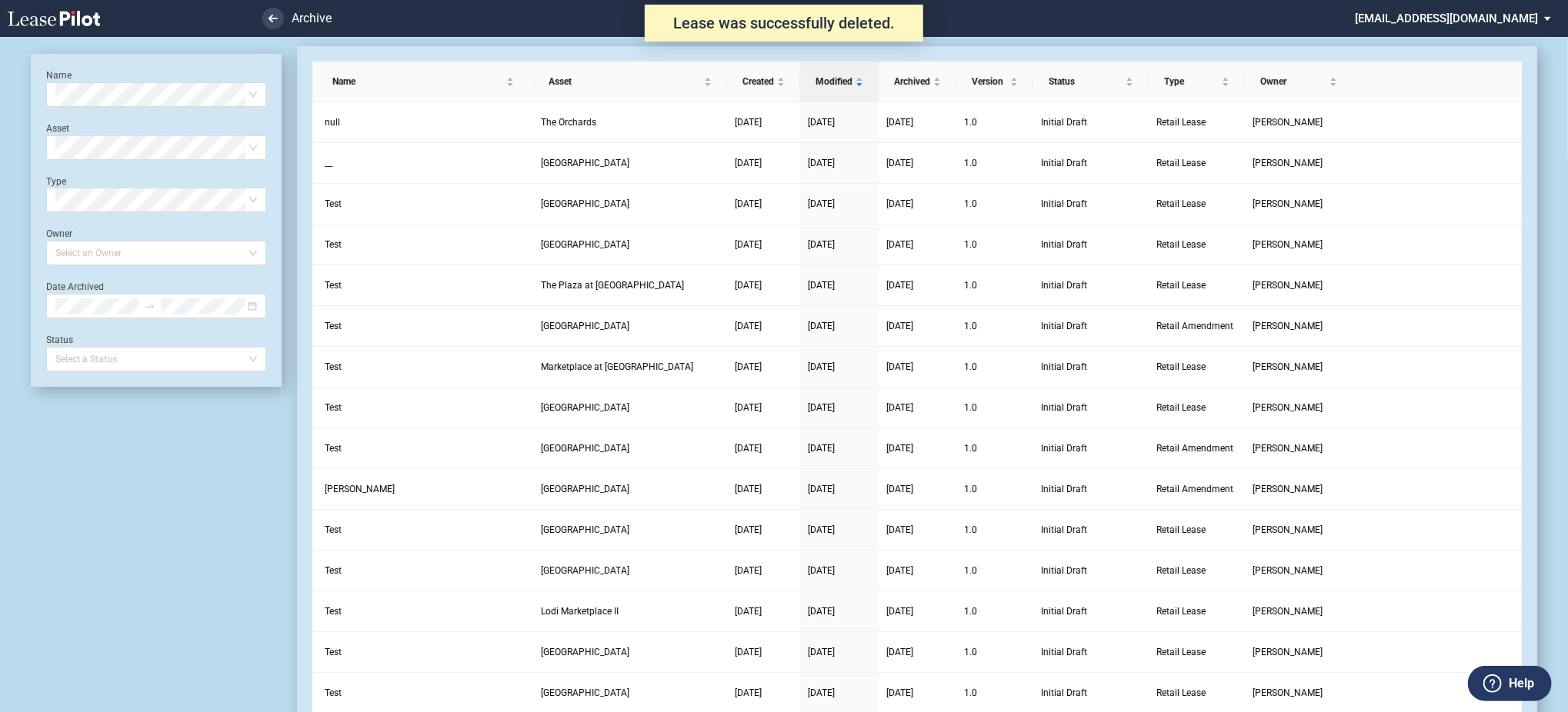
scroll to position [37, 0]
click at [75, 23] on use at bounding box center [54, 18] width 92 height 15
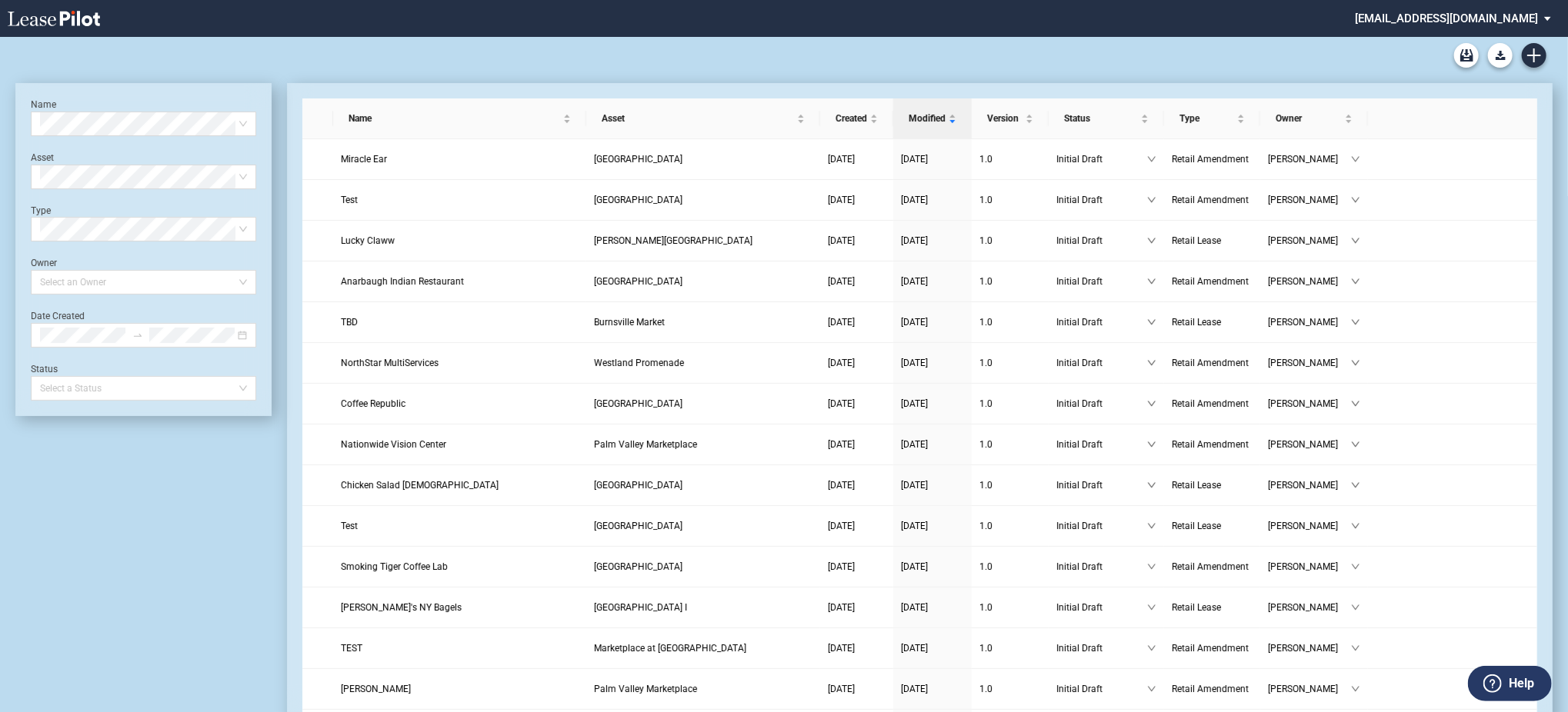
click at [1457, 16] on md-select "[EMAIL_ADDRESS][DOMAIN_NAME] Super Admin Area Admin Area Settings Sign Out" at bounding box center [1458, 17] width 211 height 34
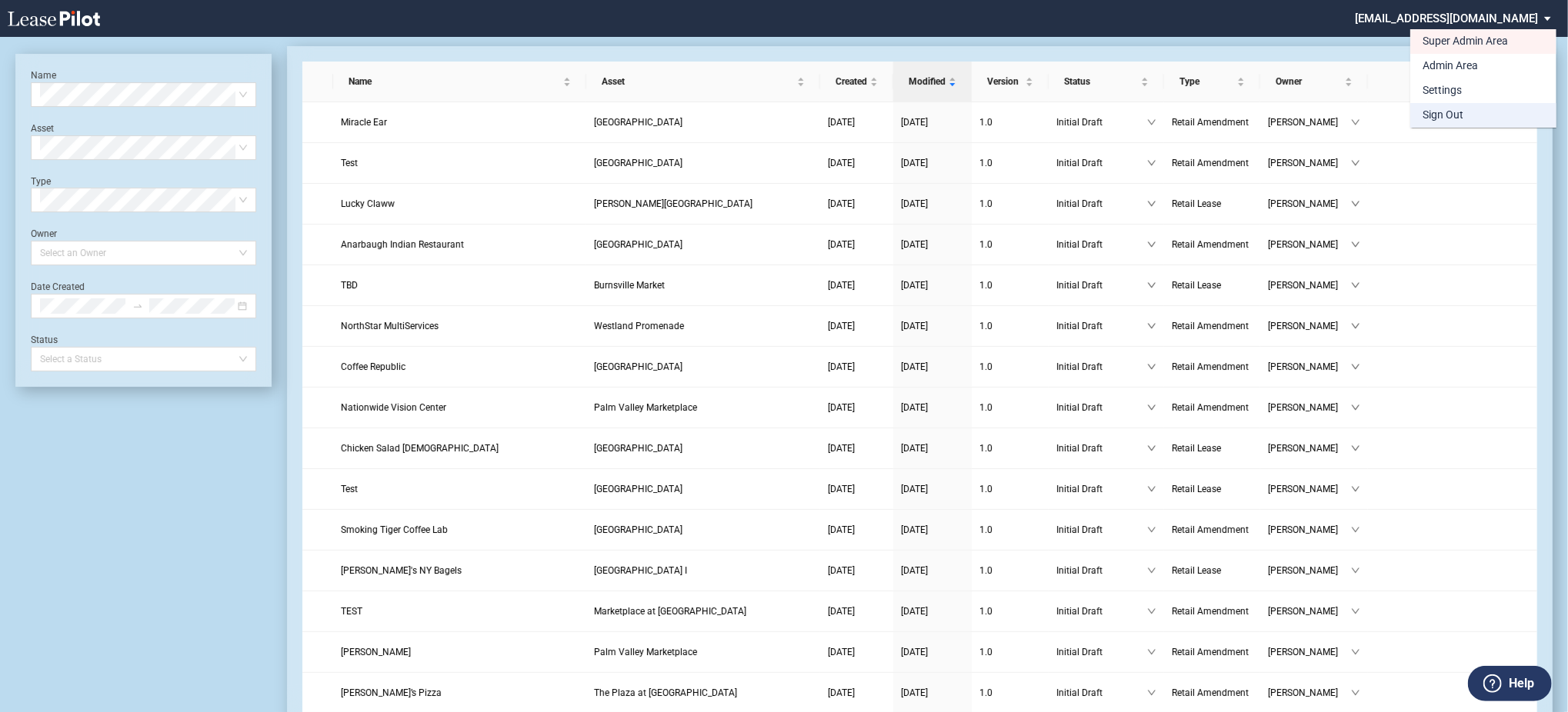
click at [1462, 108] on md-option "Sign Out" at bounding box center [1483, 115] width 146 height 24
